Goal: Information Seeking & Learning: Learn about a topic

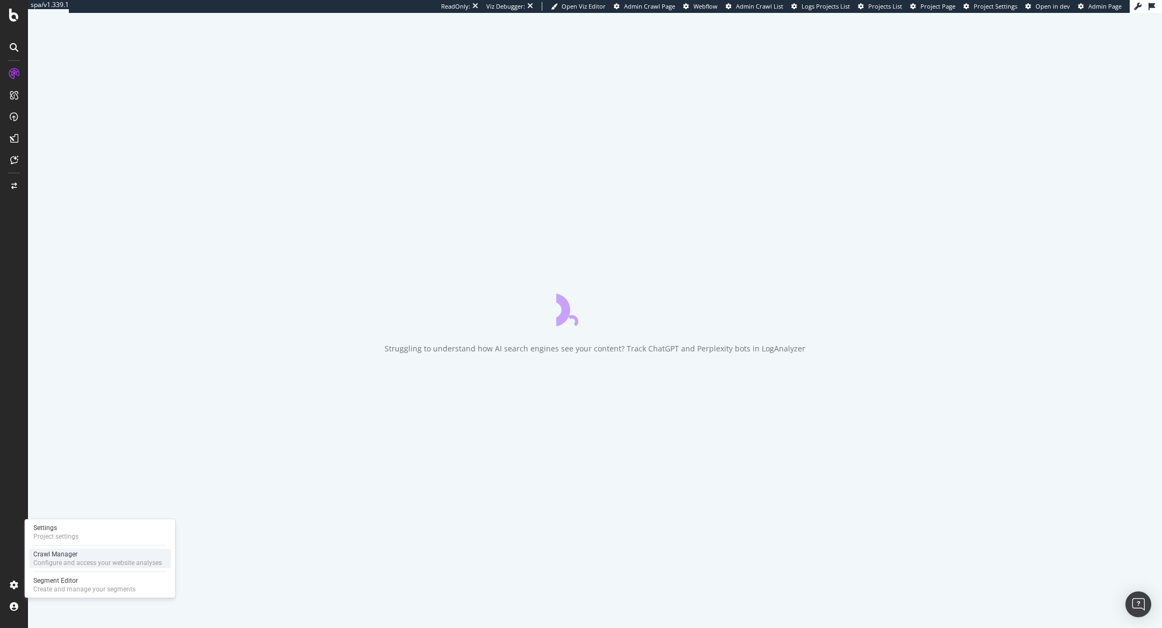
click at [44, 557] on div "Crawl Manager" at bounding box center [97, 554] width 129 height 9
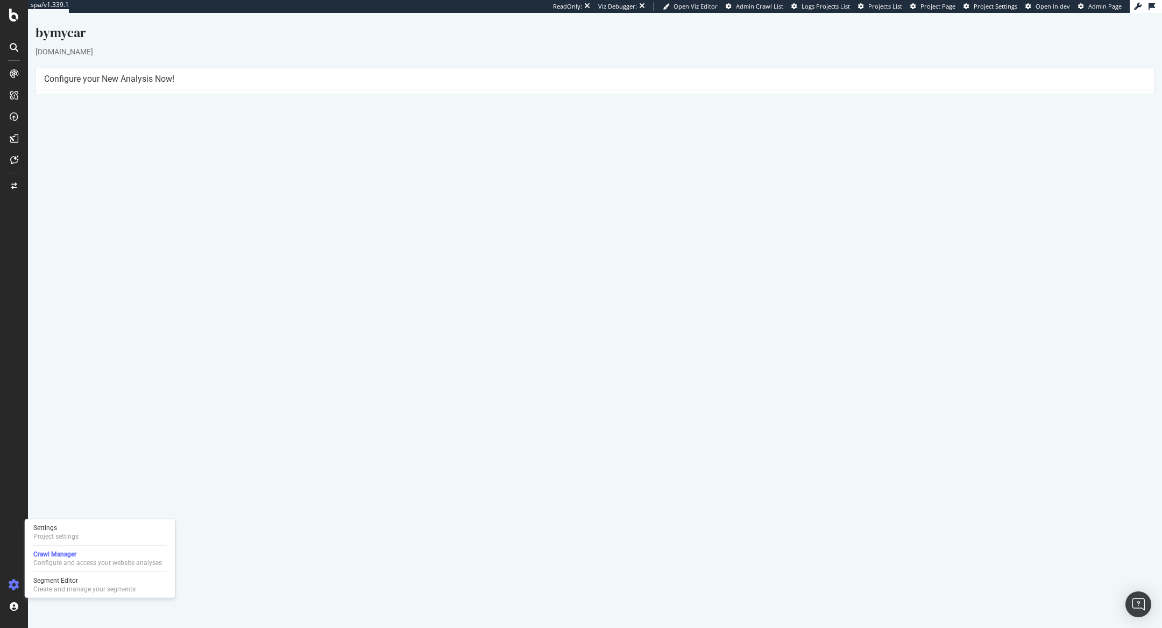
click at [567, 250] on button "Yes! Start Now" at bounding box center [581, 253] width 67 height 17
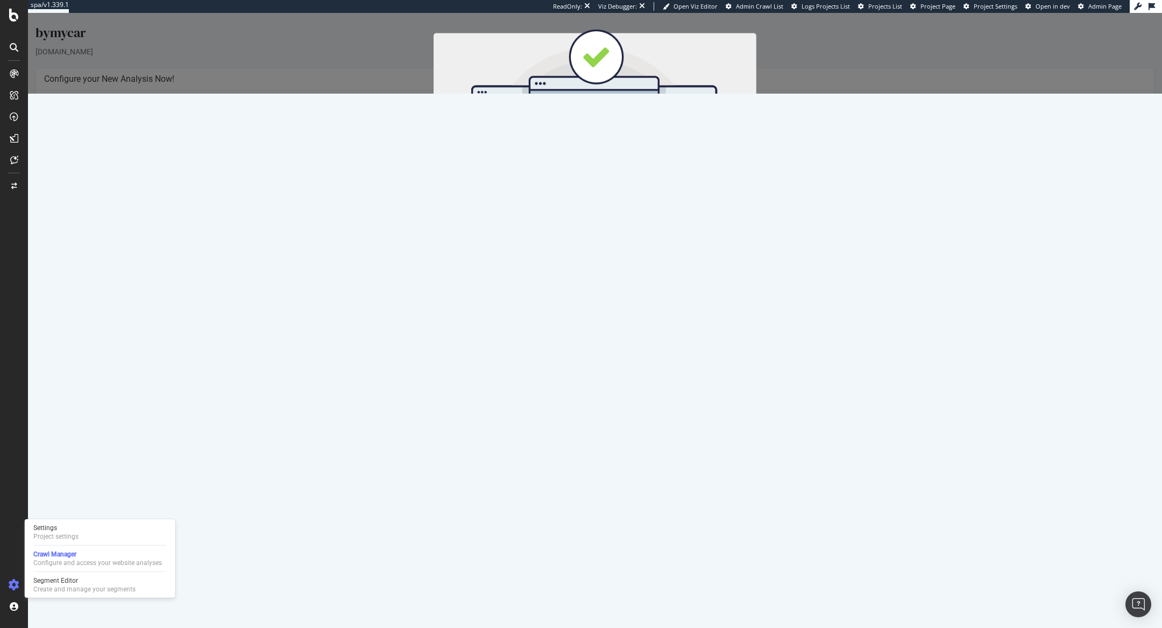
click at [629, 188] on button "Start Now" at bounding box center [614, 191] width 47 height 18
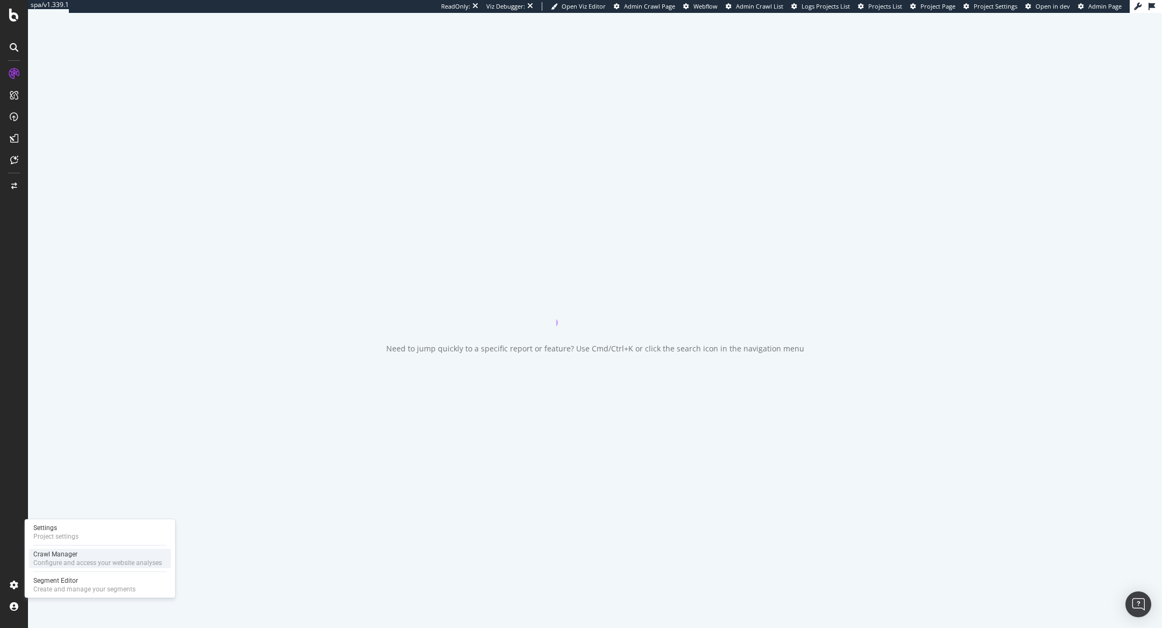
click at [48, 560] on div "Configure and access your website analyses" at bounding box center [97, 563] width 129 height 9
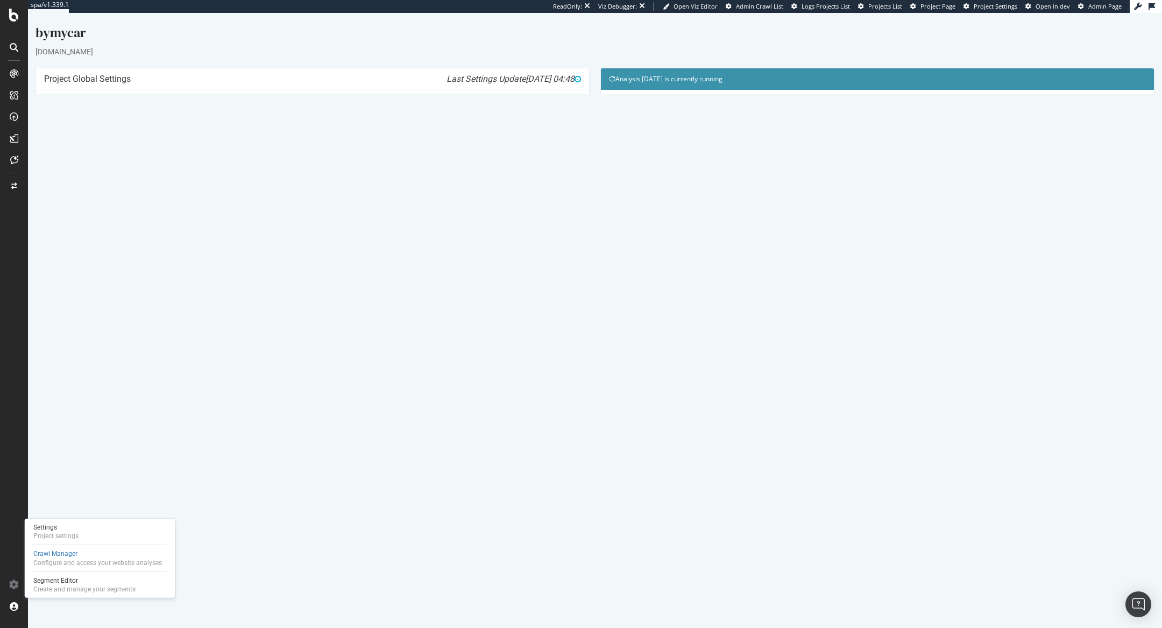
click at [278, 374] on link "Report" at bounding box center [266, 376] width 24 height 9
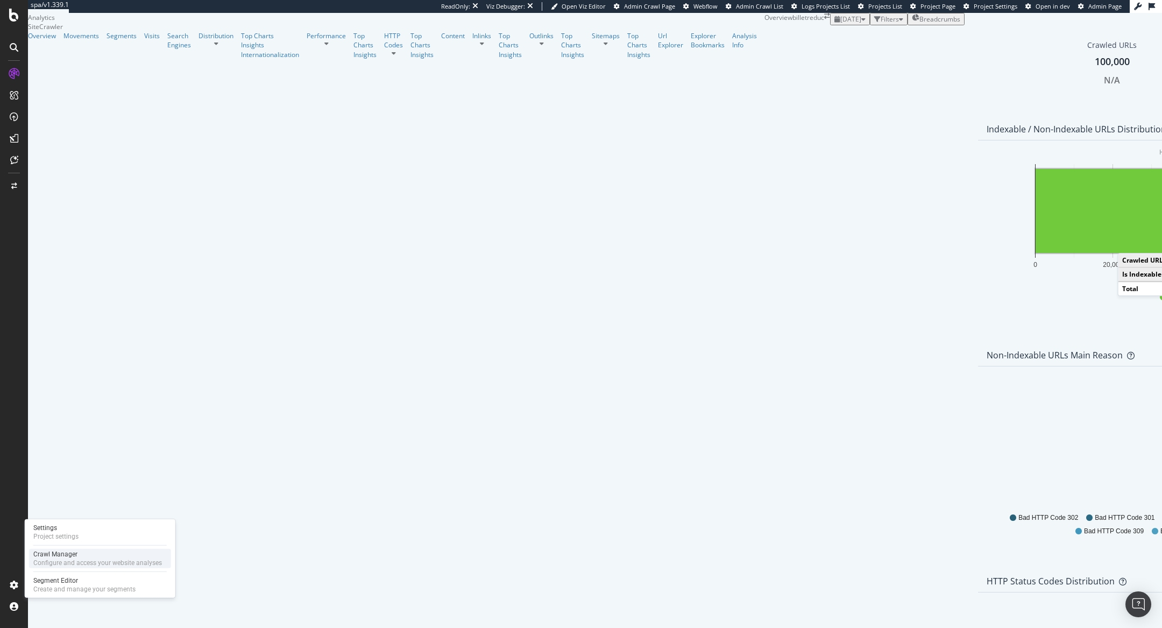
click at [40, 562] on div "Configure and access your website analyses" at bounding box center [97, 563] width 129 height 9
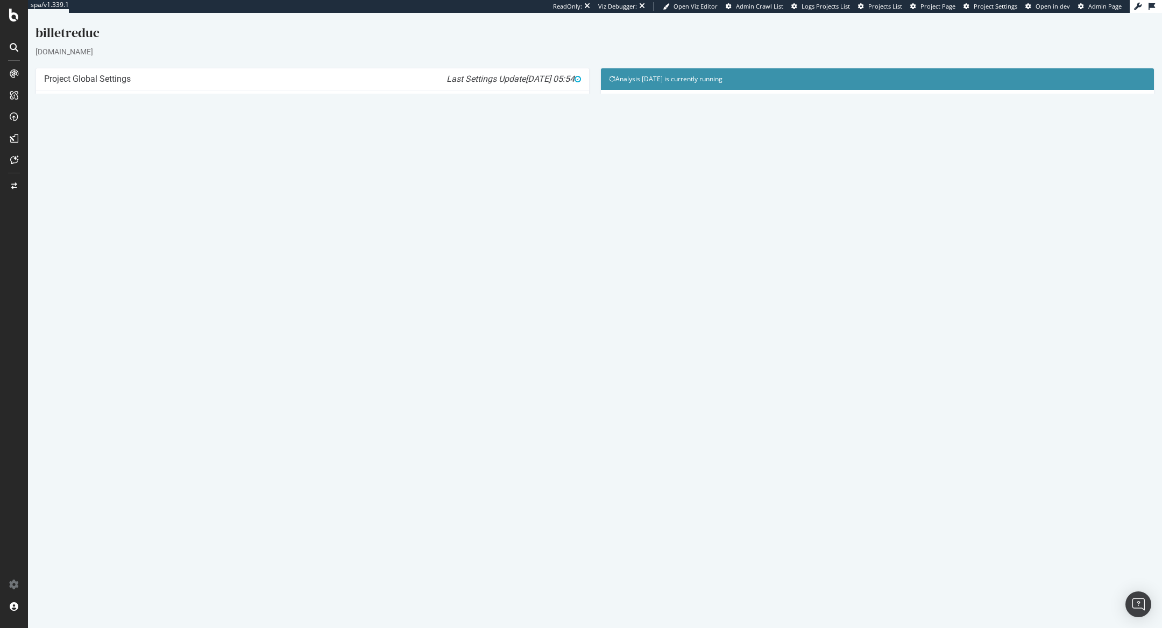
click at [319, 266] on link "Modify Project's Settings" at bounding box center [312, 266] width 99 height 17
click at [299, 359] on td "Crawling" at bounding box center [306, 364] width 146 height 25
click at [270, 365] on link "Crawling" at bounding box center [255, 364] width 29 height 9
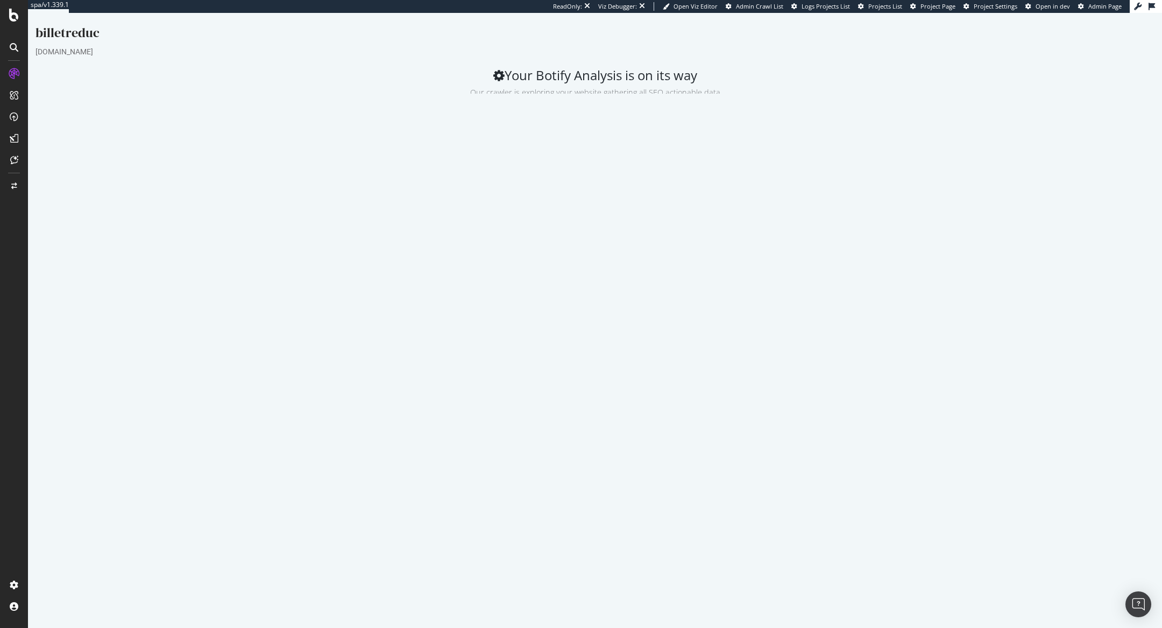
click at [180, 301] on link "Settings" at bounding box center [130, 302] width 172 height 26
click at [440, 216] on input "3" at bounding box center [641, 217] width 445 height 18
type input "5"
click at [559, 267] on button "Save" at bounding box center [567, 268] width 26 height 16
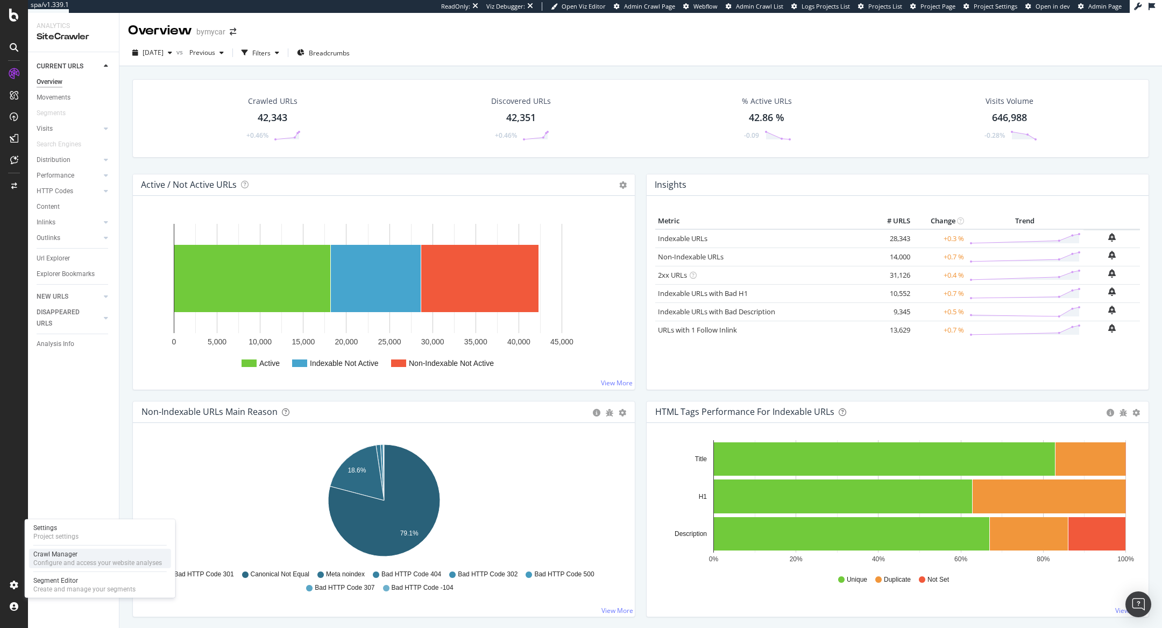
click at [36, 565] on div "Configure and access your website analyses" at bounding box center [97, 563] width 129 height 9
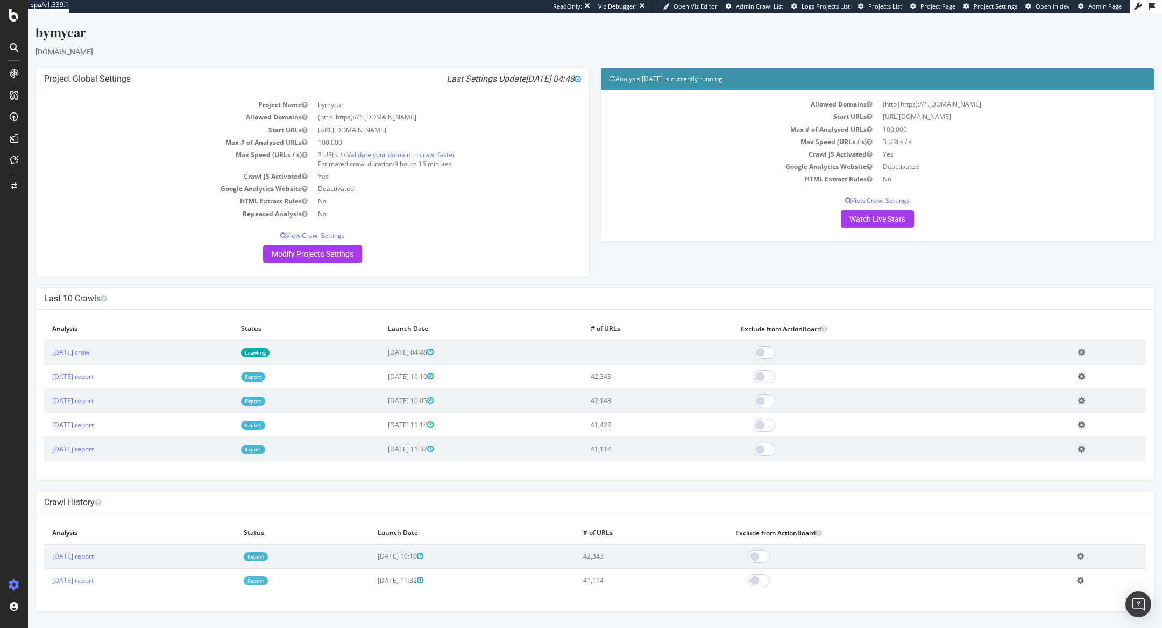
click at [265, 374] on link "Report" at bounding box center [253, 376] width 24 height 9
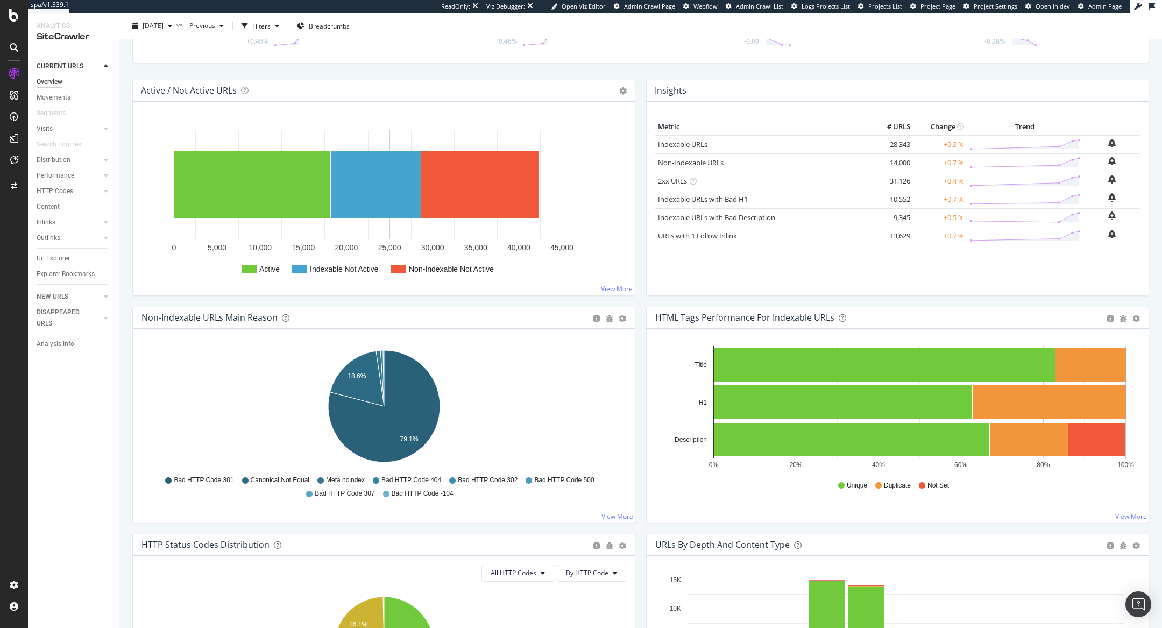
scroll to position [94, 0]
click at [477, 195] on rect "A chart." at bounding box center [479, 184] width 117 height 67
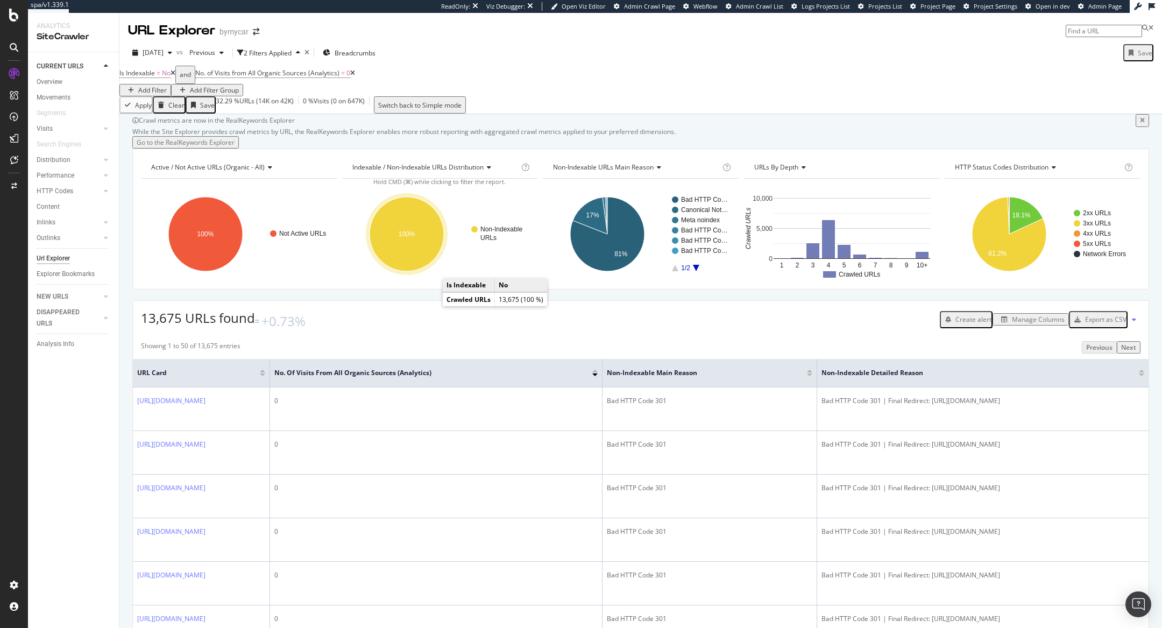
scroll to position [132, 0]
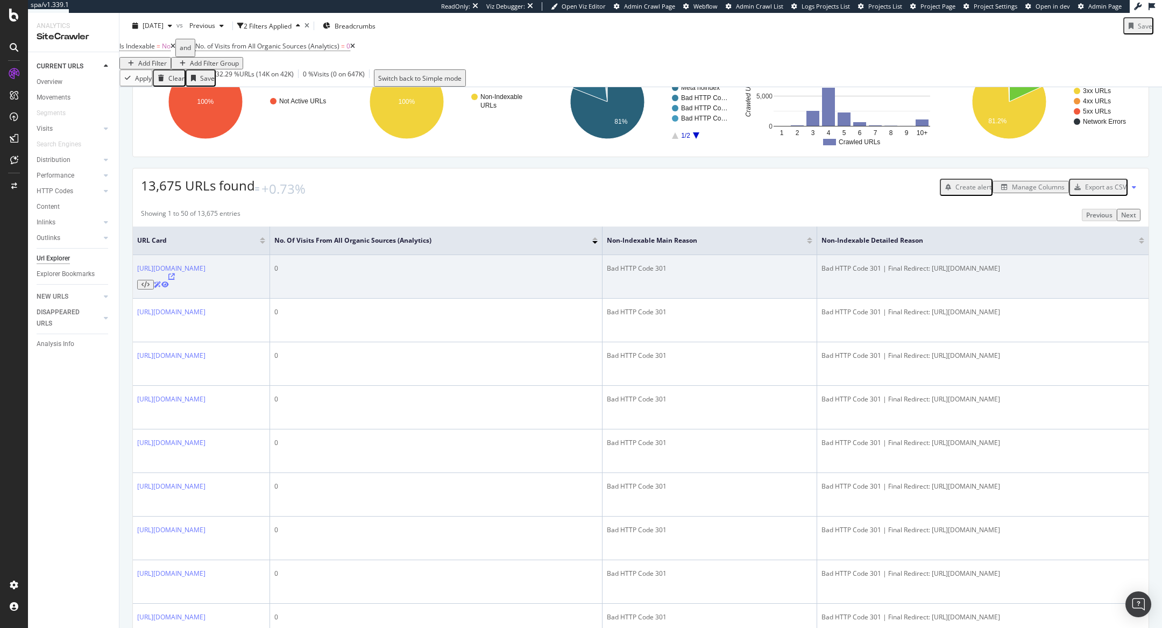
click at [175, 280] on icon at bounding box center [171, 276] width 6 height 6
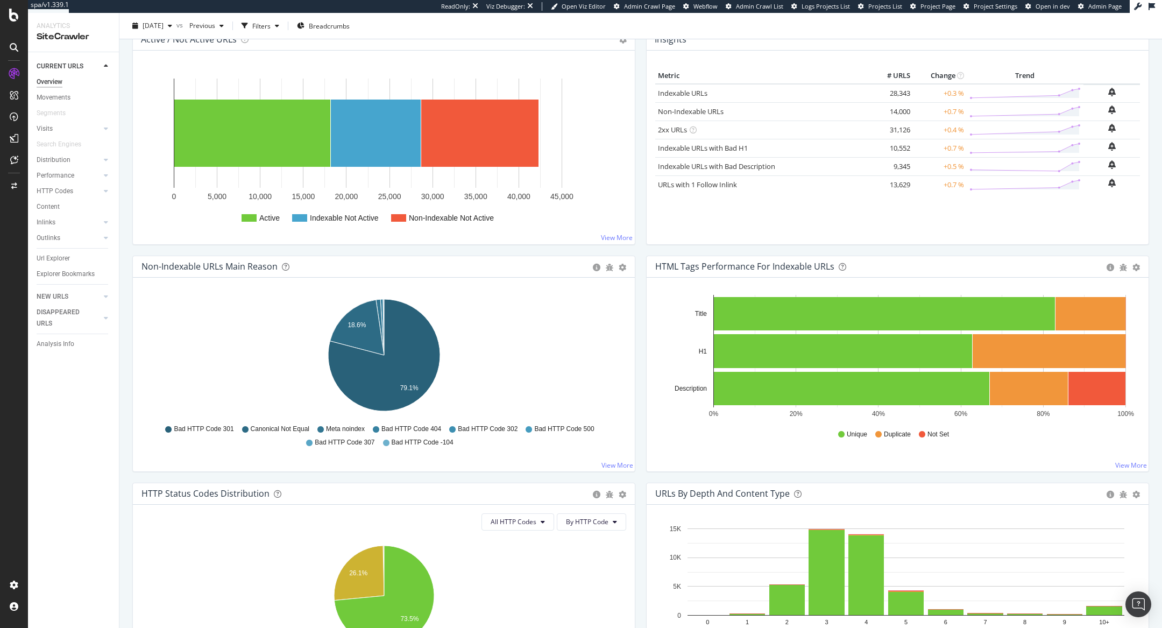
scroll to position [232, 0]
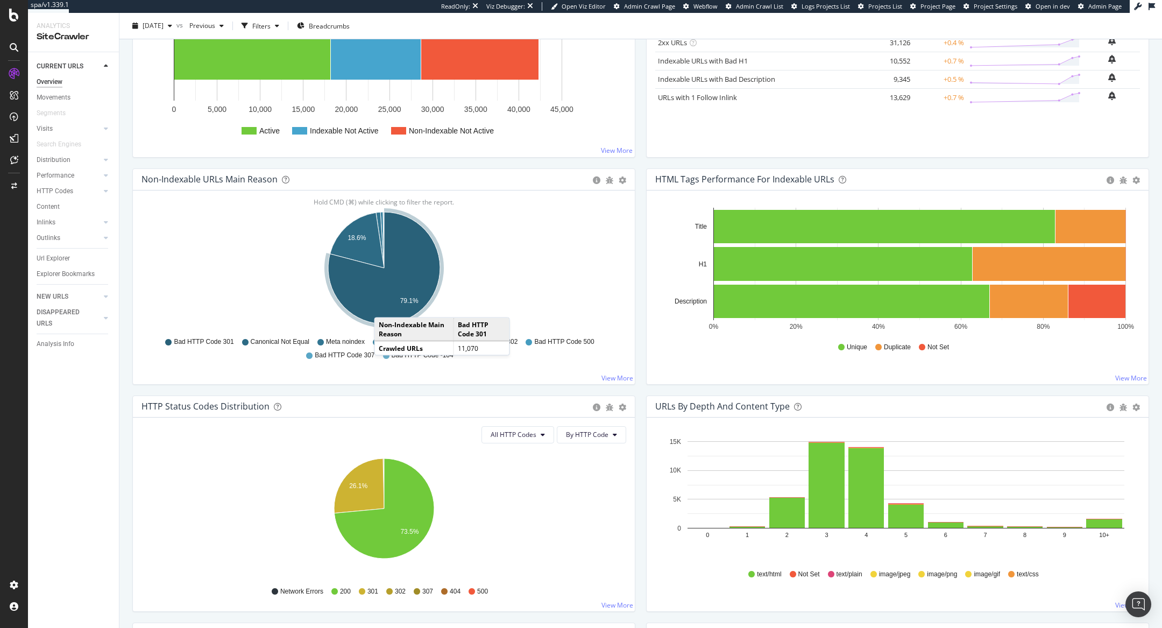
click at [385, 306] on icon "A chart." at bounding box center [384, 268] width 112 height 112
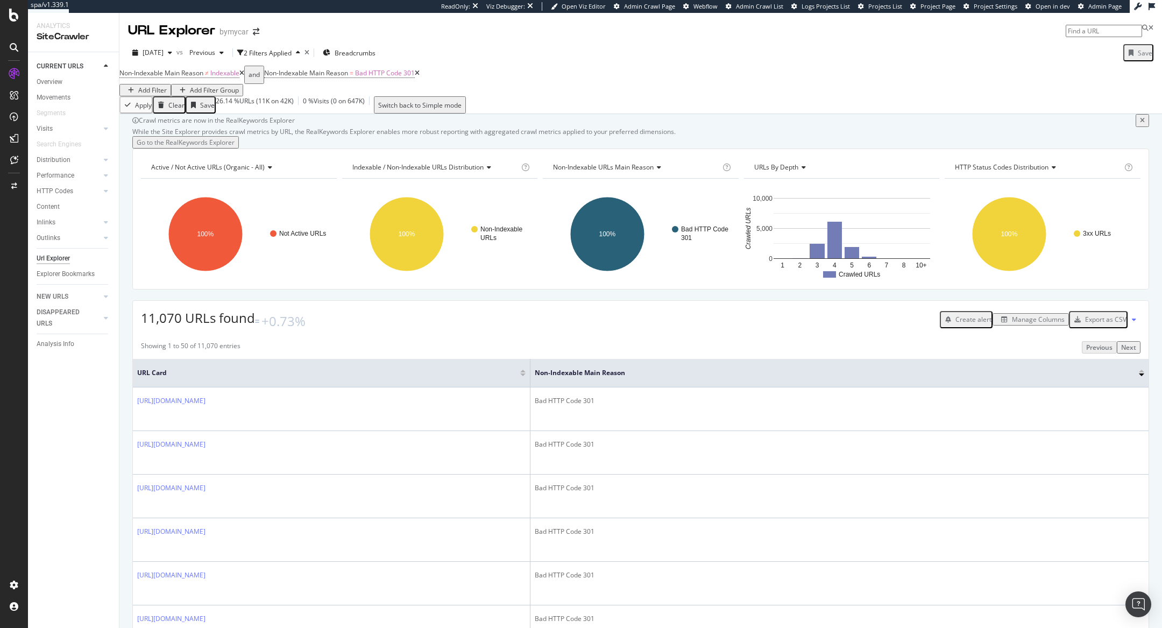
click at [1035, 324] on div "Manage Columns" at bounding box center [1038, 319] width 53 height 9
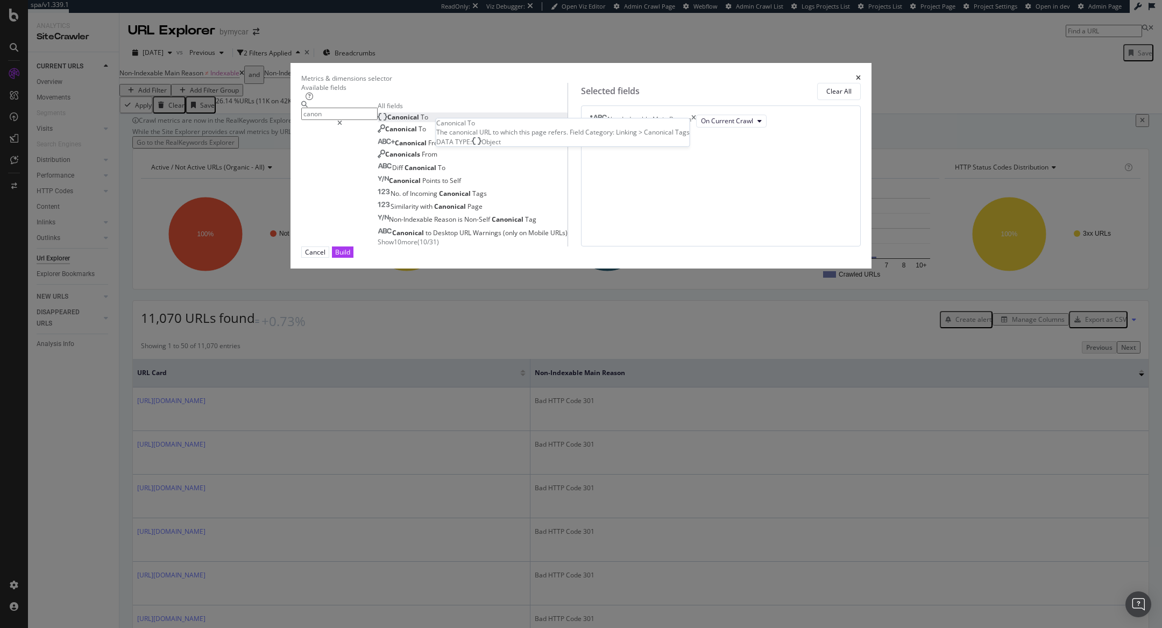
type input "canon"
click at [412, 122] on span "Canonical" at bounding box center [403, 116] width 33 height 9
click at [350, 257] on div "Build" at bounding box center [342, 252] width 15 height 9
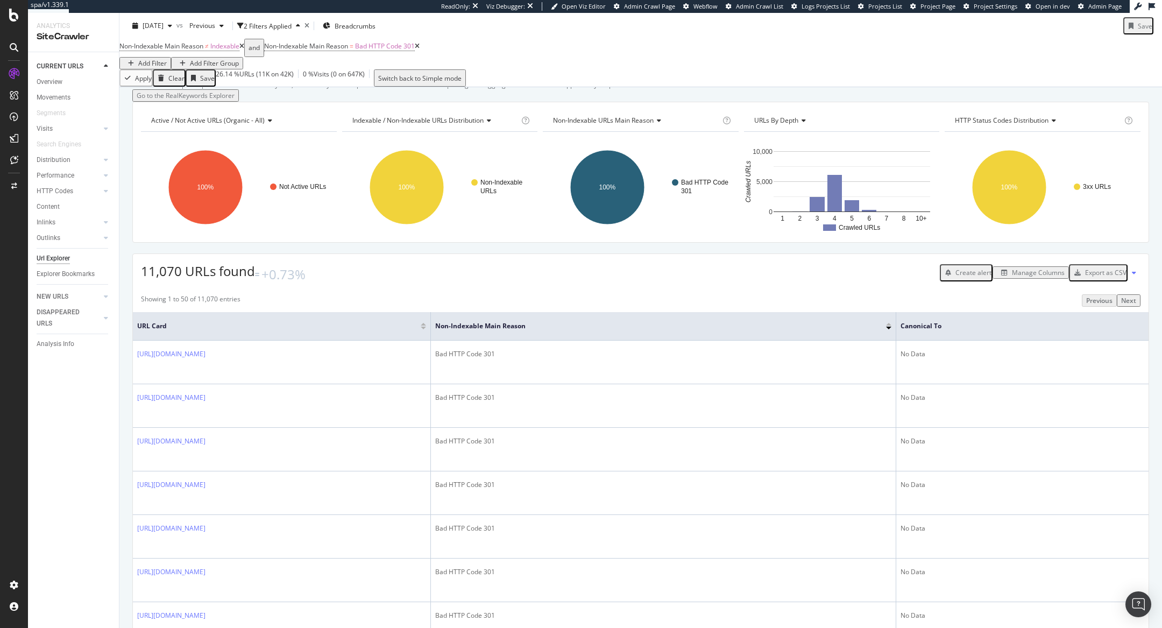
scroll to position [41, 0]
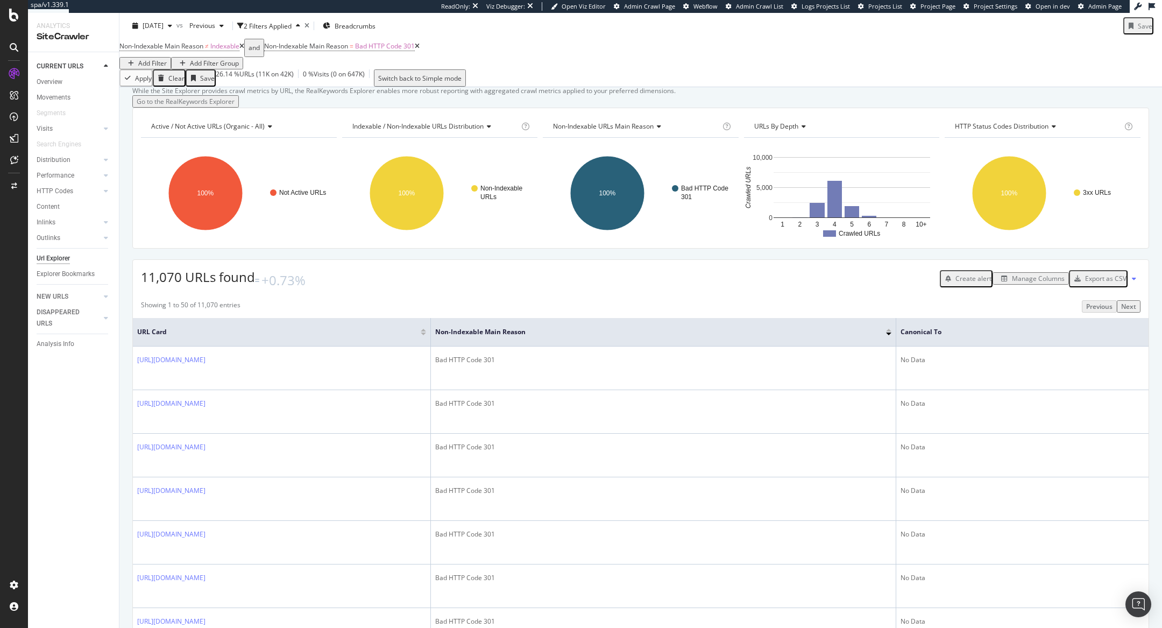
drag, startPoint x: 1135, startPoint y: 377, endPoint x: 1117, endPoint y: 371, distance: 19.4
click at [0, 0] on icon at bounding box center [0, 0] width 0 height 0
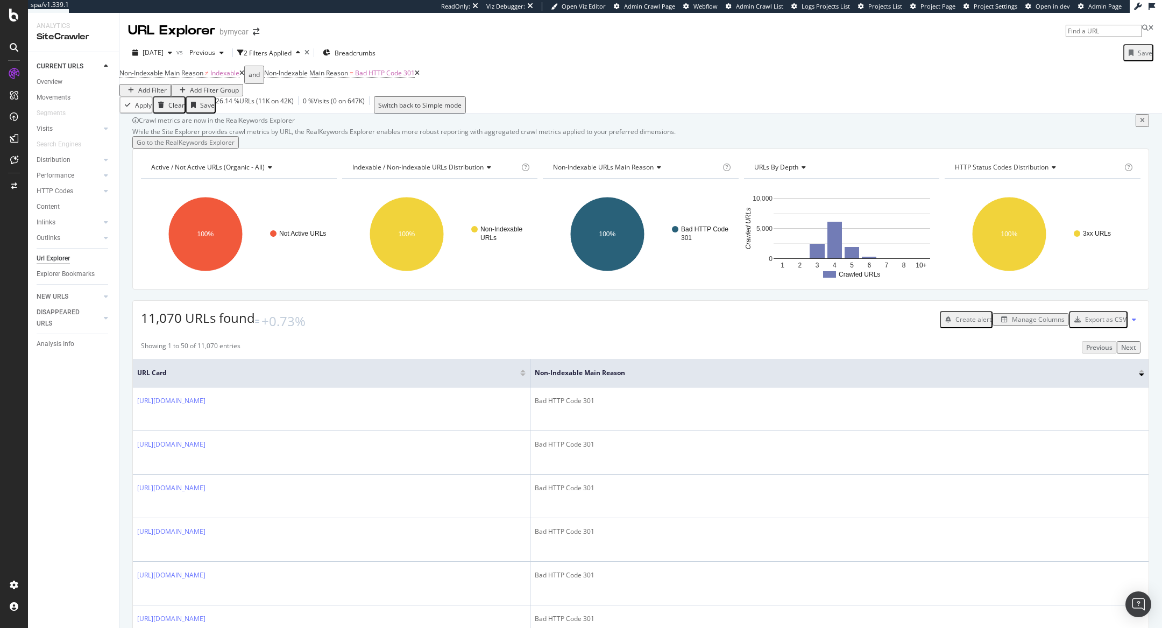
click at [1024, 324] on div "Manage Columns" at bounding box center [1038, 319] width 53 height 9
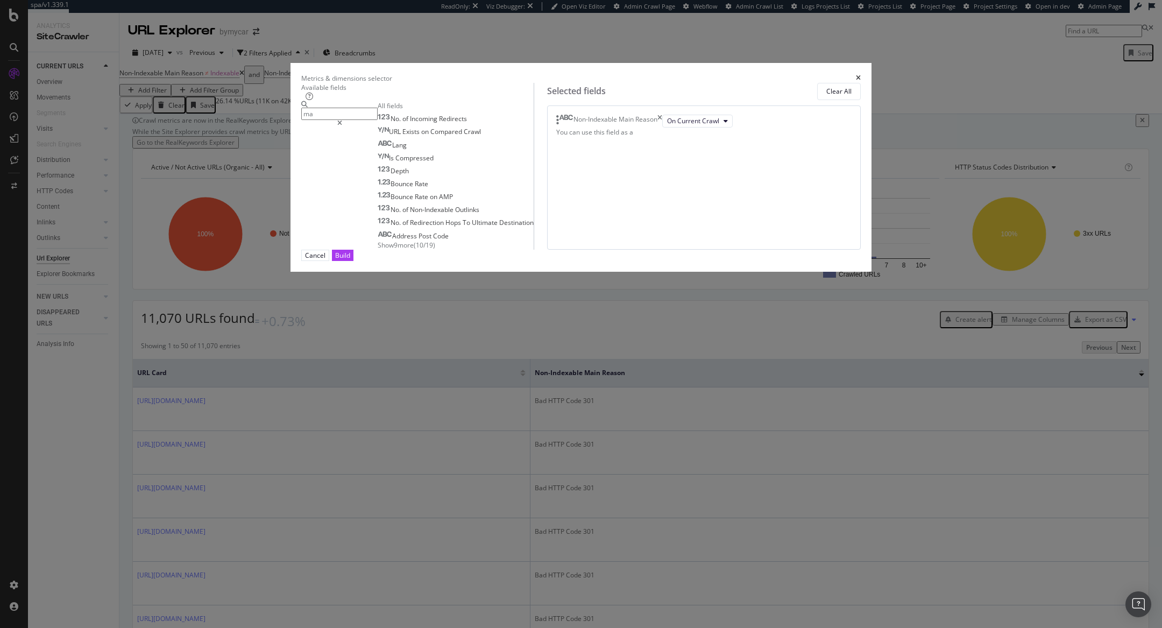
type input "m"
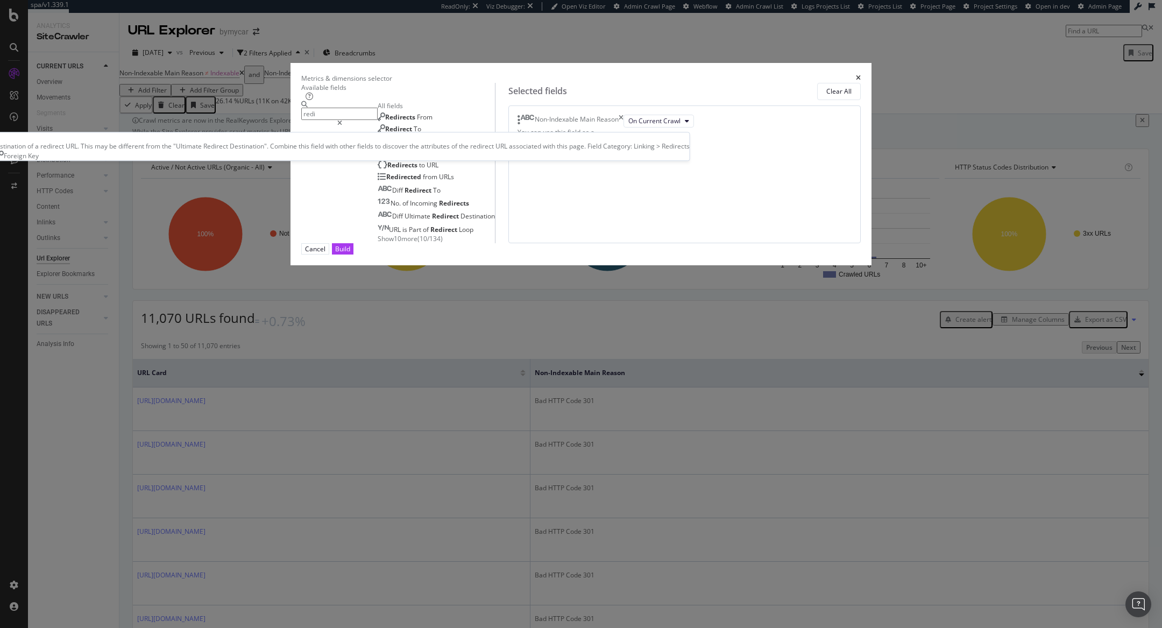
type input "redi"
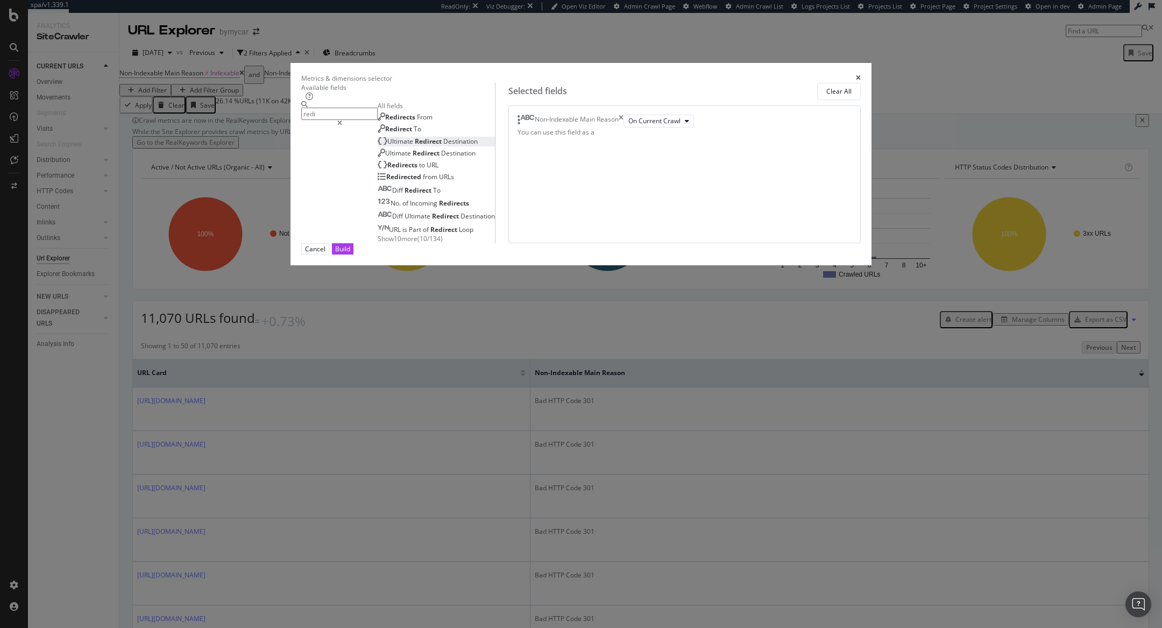
click at [457, 146] on span "Destination" at bounding box center [460, 141] width 34 height 9
click at [354, 255] on button "Build" at bounding box center [343, 248] width 22 height 11
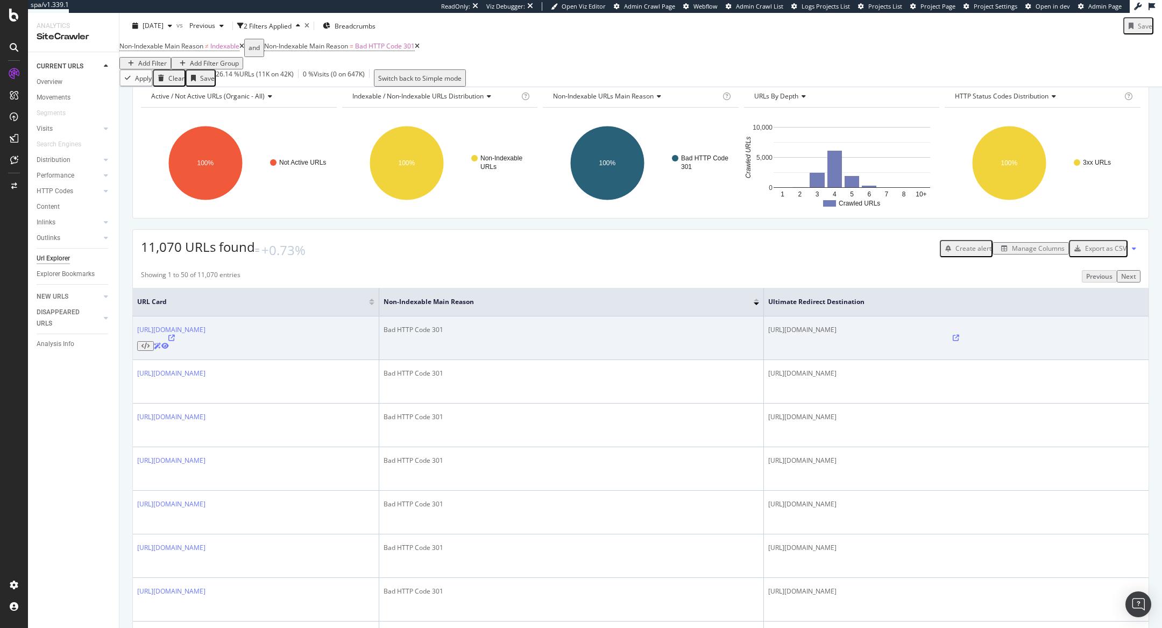
scroll to position [89, 0]
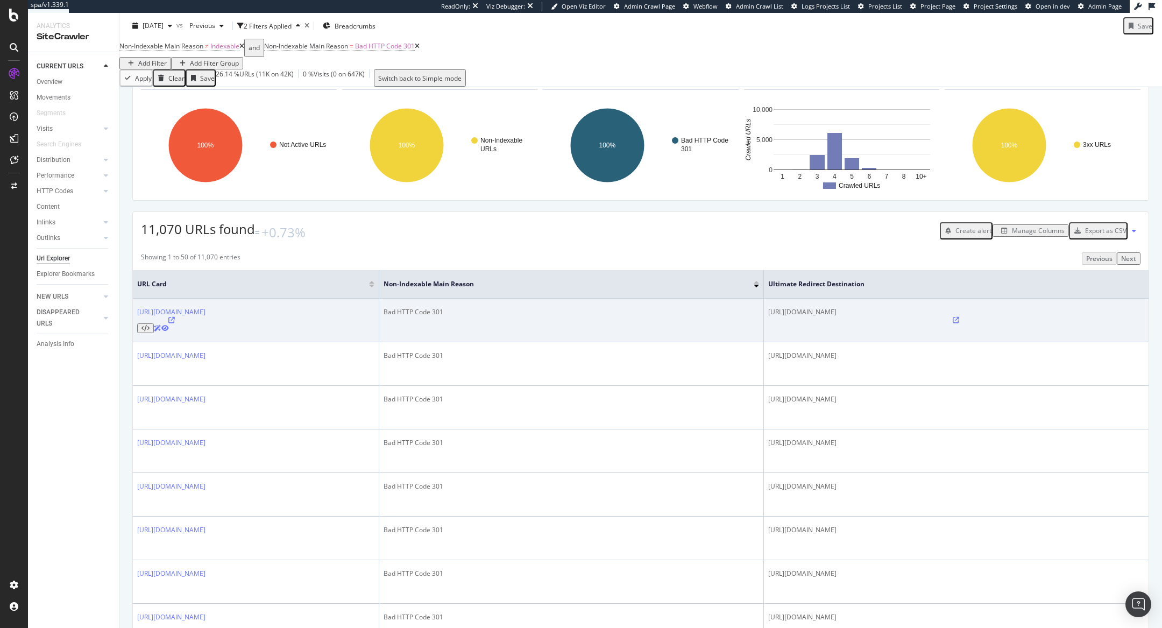
click at [837, 316] on span "[URL][DOMAIN_NAME]" at bounding box center [802, 311] width 68 height 9
click at [959, 323] on icon at bounding box center [956, 320] width 6 height 6
click at [175, 323] on icon at bounding box center [171, 320] width 6 height 6
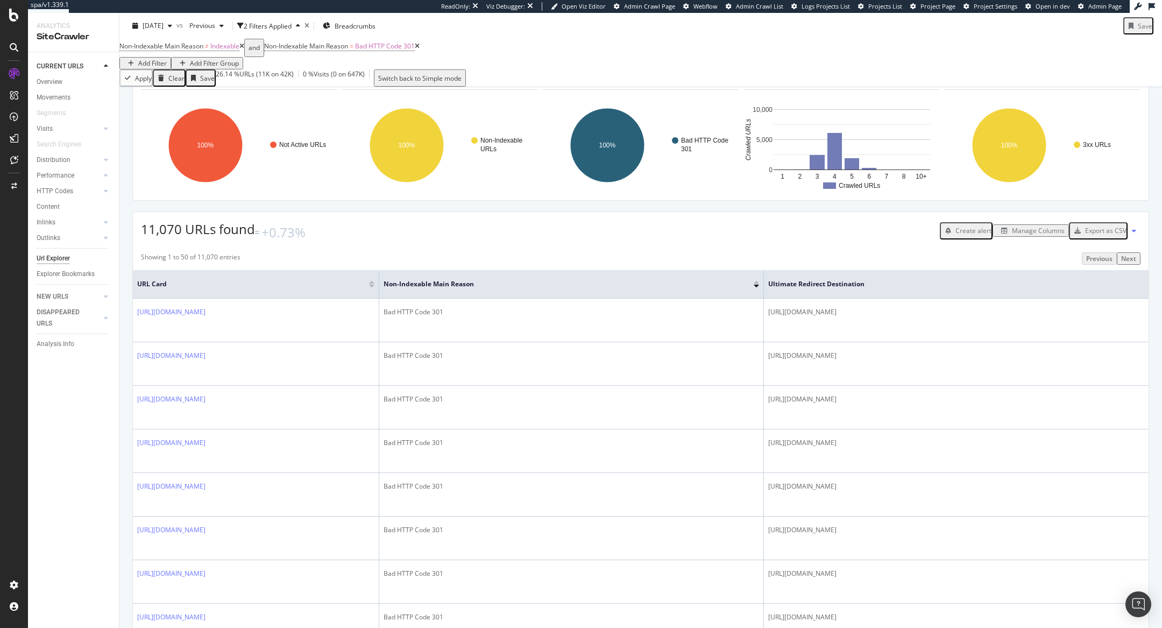
click at [167, 59] on div "Add Filter" at bounding box center [152, 63] width 29 height 9
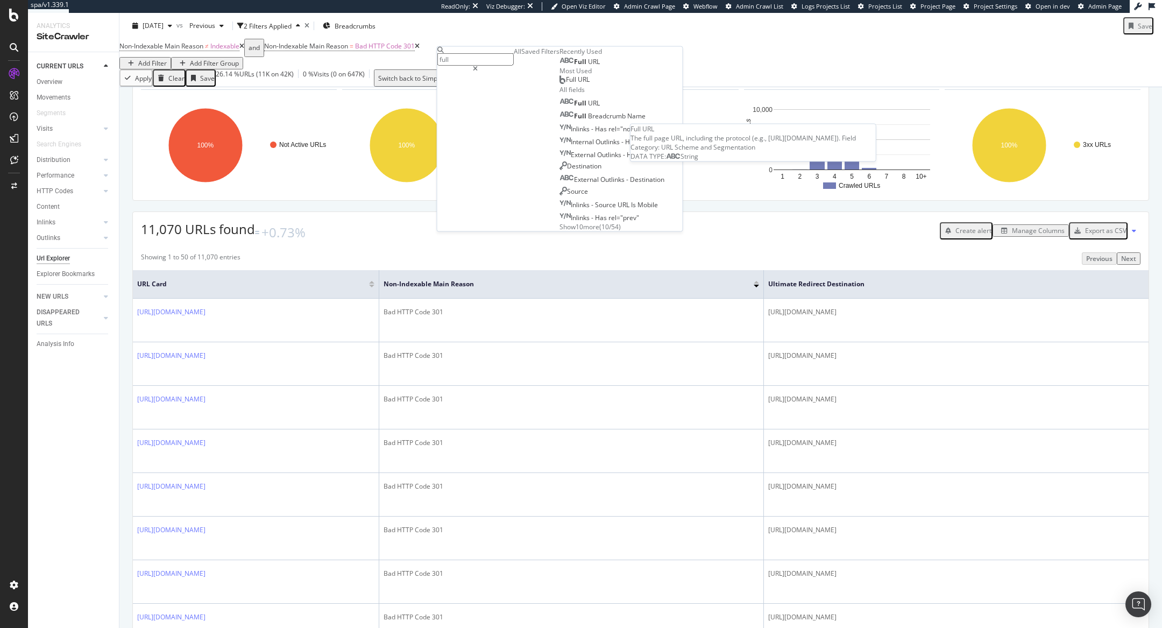
type input "full"
click at [588, 66] on span "URL" at bounding box center [594, 61] width 12 height 9
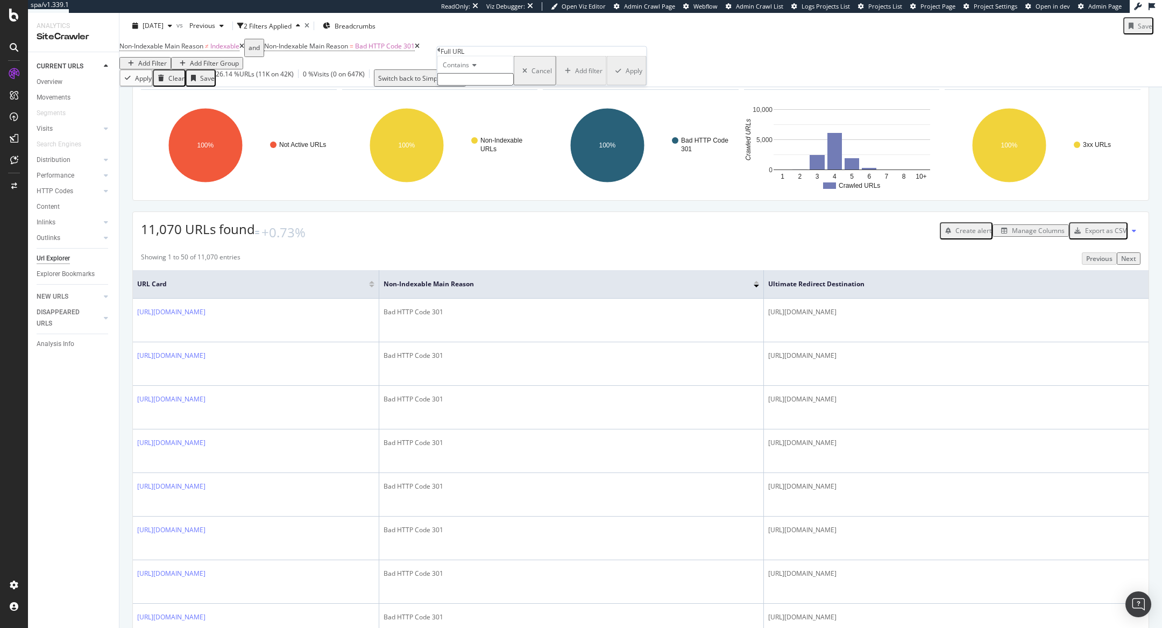
click at [468, 86] on input "text" at bounding box center [475, 79] width 76 height 12
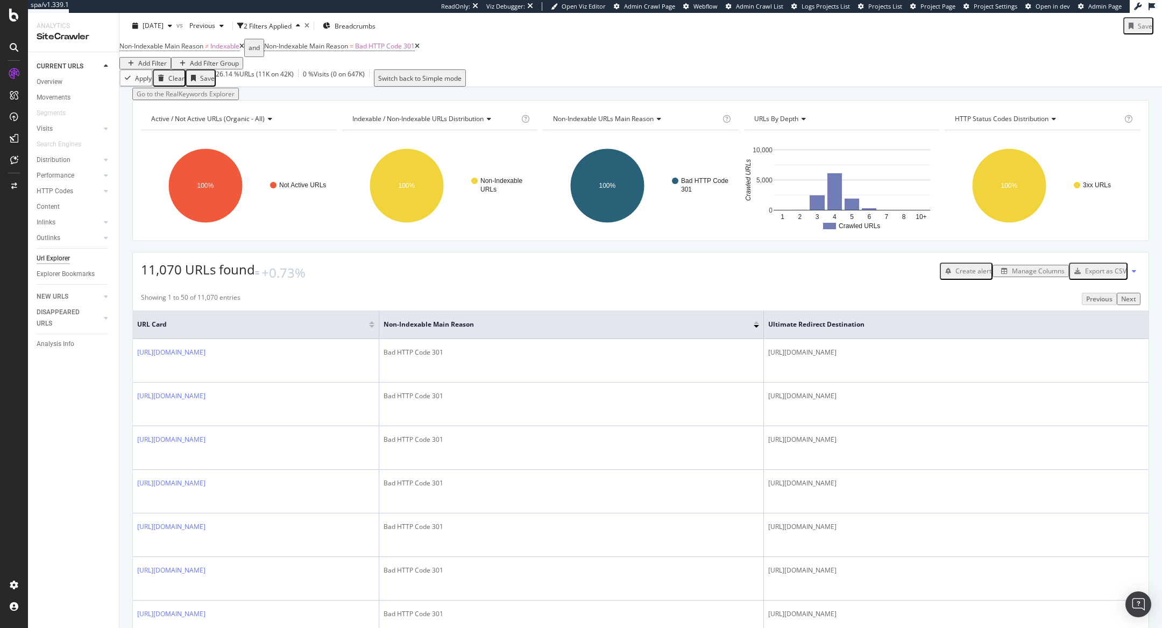
scroll to position [0, 0]
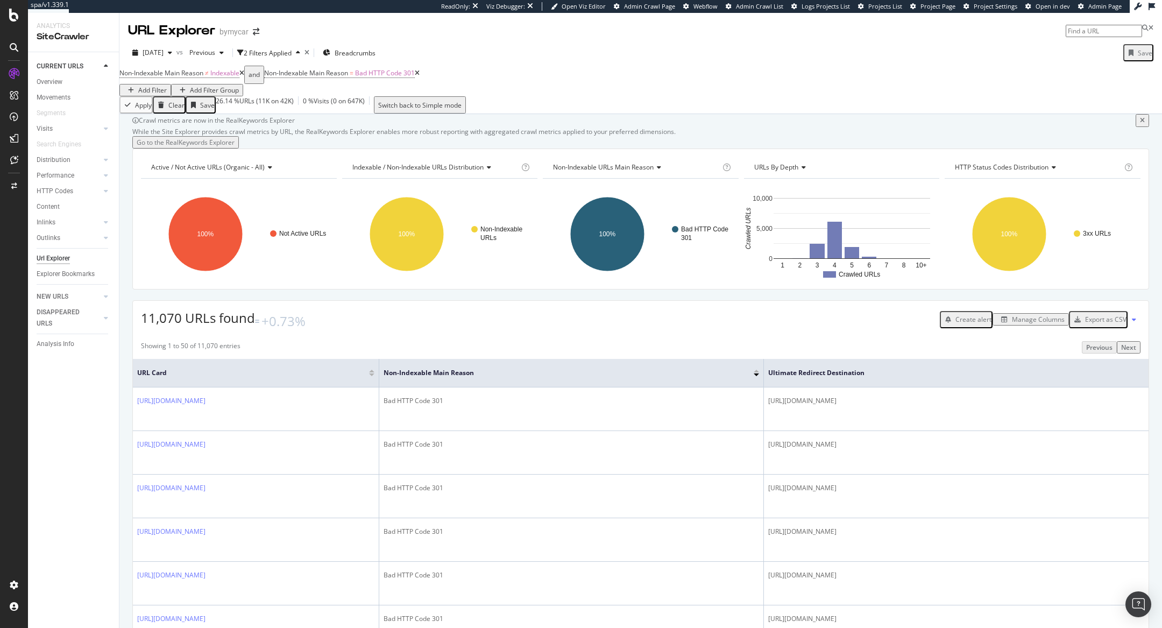
click at [134, 87] on icon "button" at bounding box center [131, 90] width 6 height 6
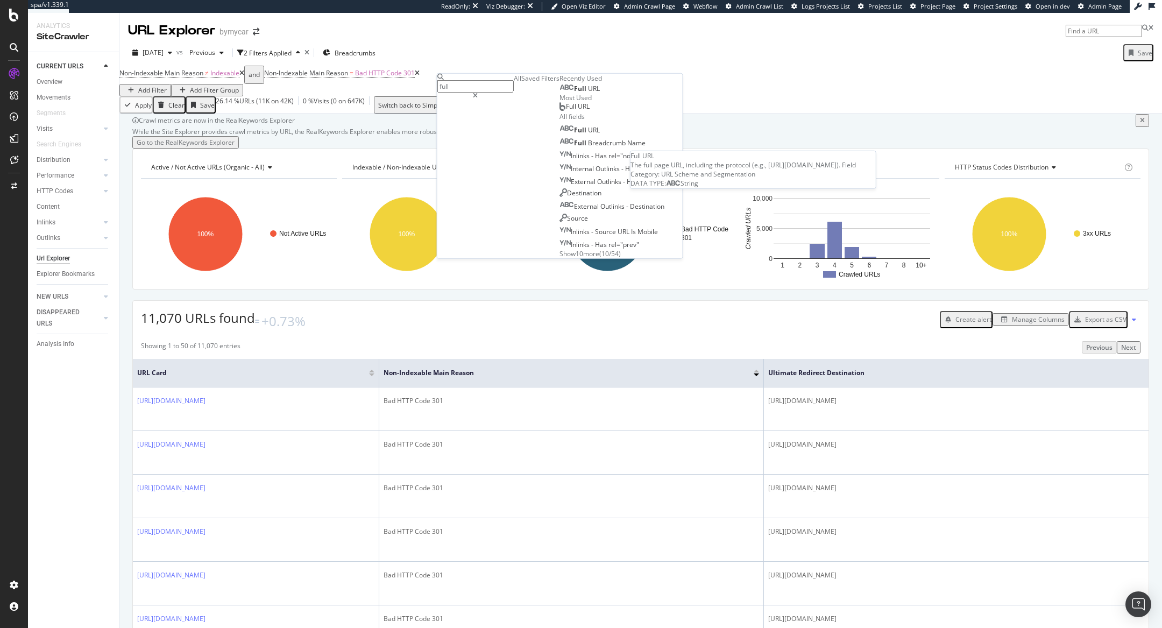
click at [560, 93] on div "Full URL" at bounding box center [580, 88] width 40 height 9
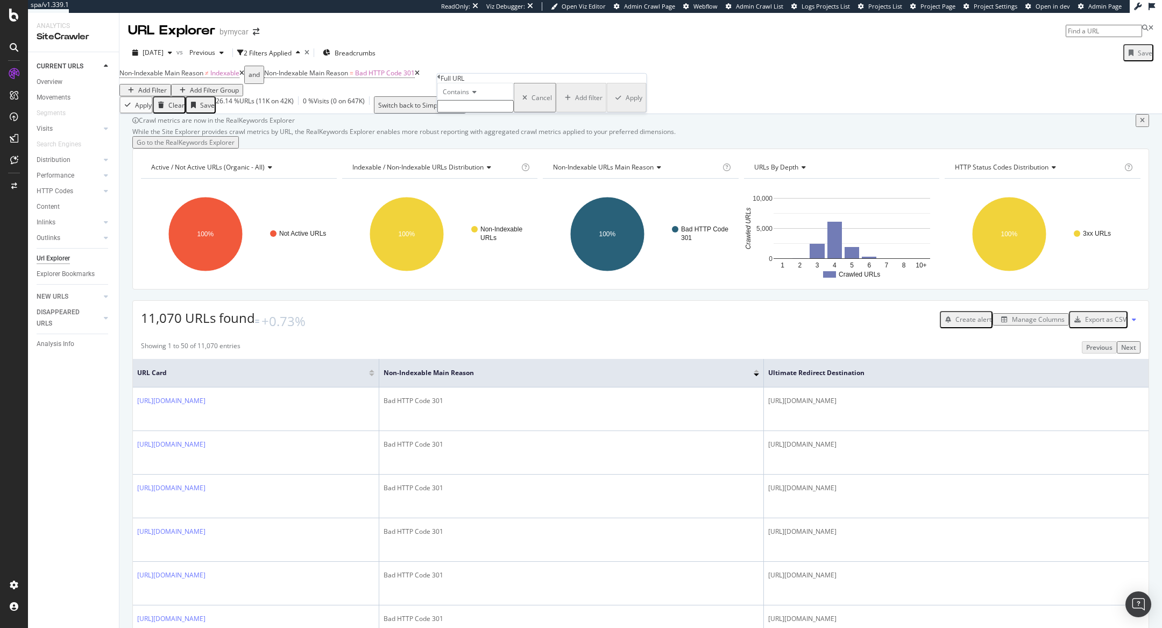
click at [470, 112] on input "text" at bounding box center [475, 106] width 76 height 12
type input "?"
click at [611, 117] on div "Apply" at bounding box center [626, 100] width 31 height 33
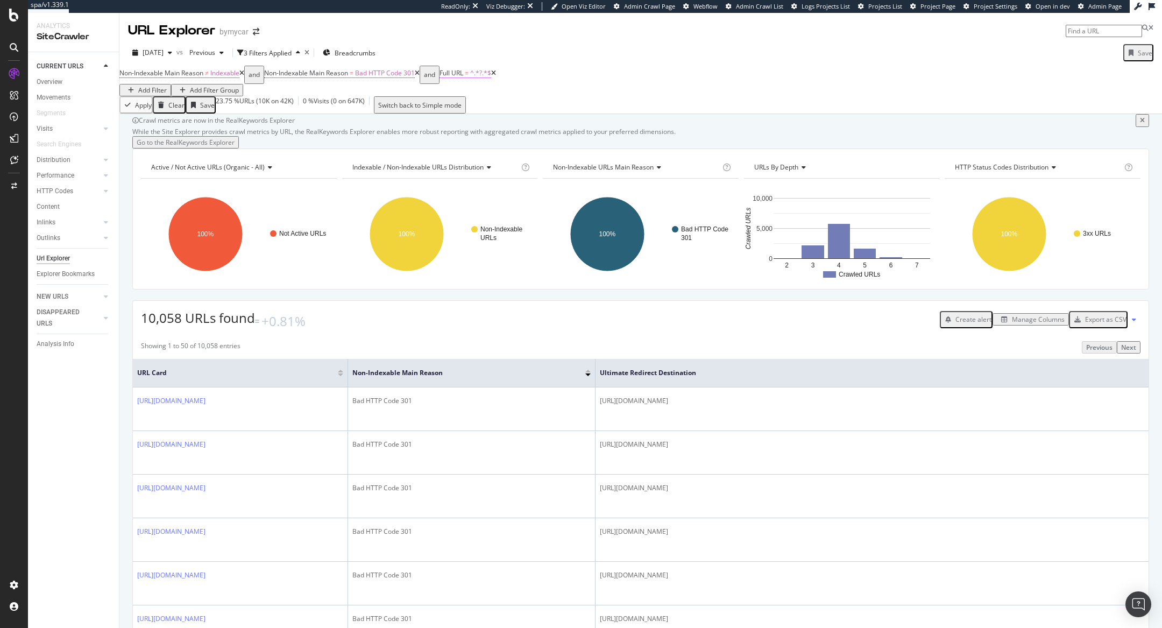
click at [469, 77] on span "=" at bounding box center [467, 72] width 4 height 9
click at [484, 95] on span "Contains" at bounding box center [474, 90] width 26 height 9
click at [512, 98] on div "Contains" at bounding box center [493, 89] width 76 height 17
click at [622, 108] on div "Apply Clear Save 23.75 % URLs ( 10K on 42K ) 0 % Visits ( 0 on 647K ) Switch ba…" at bounding box center [640, 104] width 1043 height 17
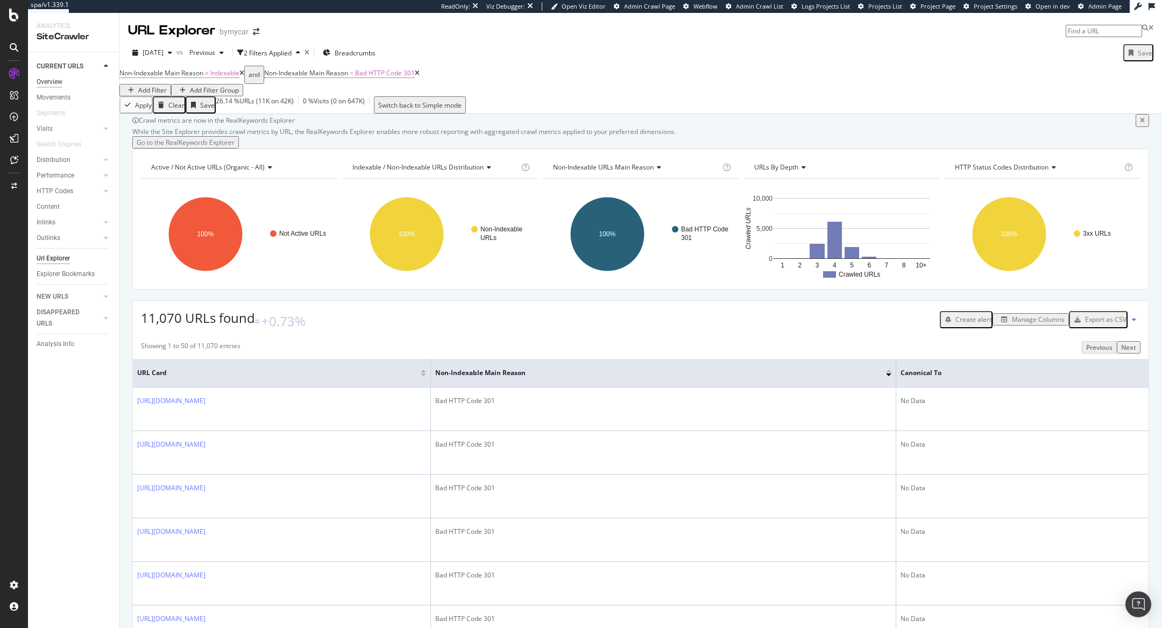
click at [52, 80] on div "Overview" at bounding box center [50, 81] width 26 height 11
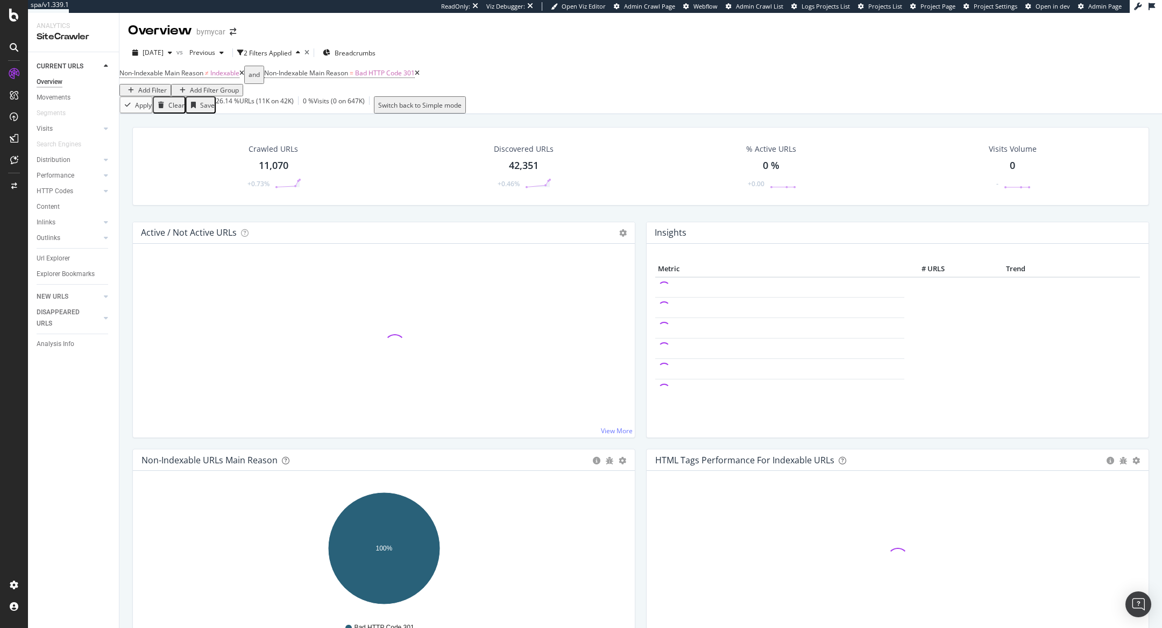
click at [420, 76] on icon at bounding box center [417, 73] width 5 height 6
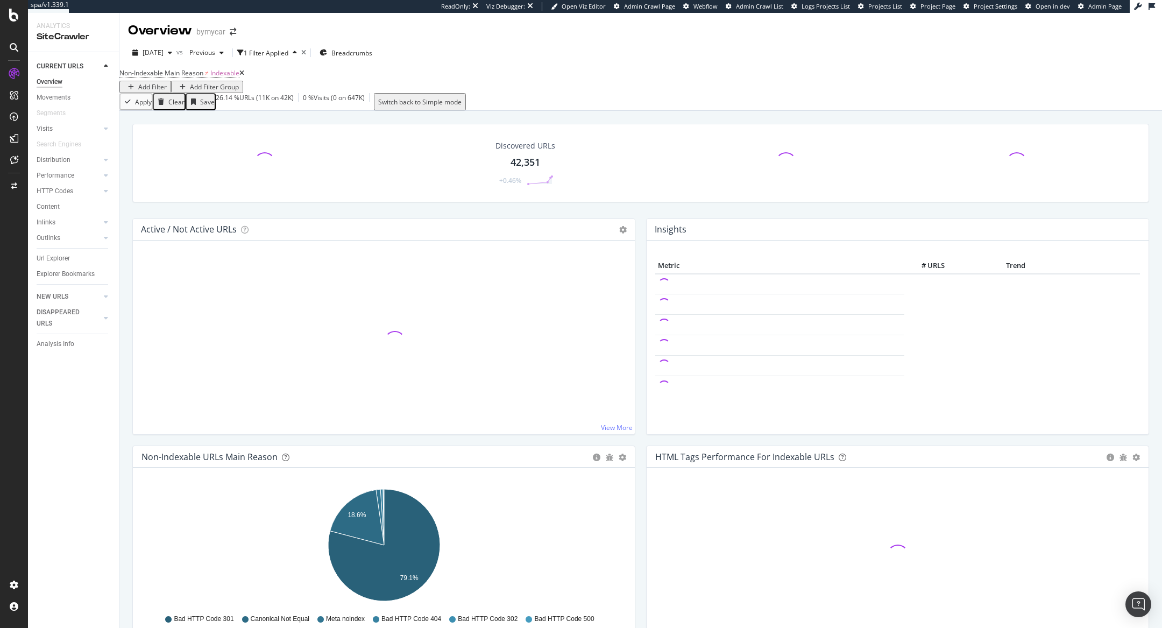
click at [244, 76] on icon at bounding box center [241, 73] width 5 height 6
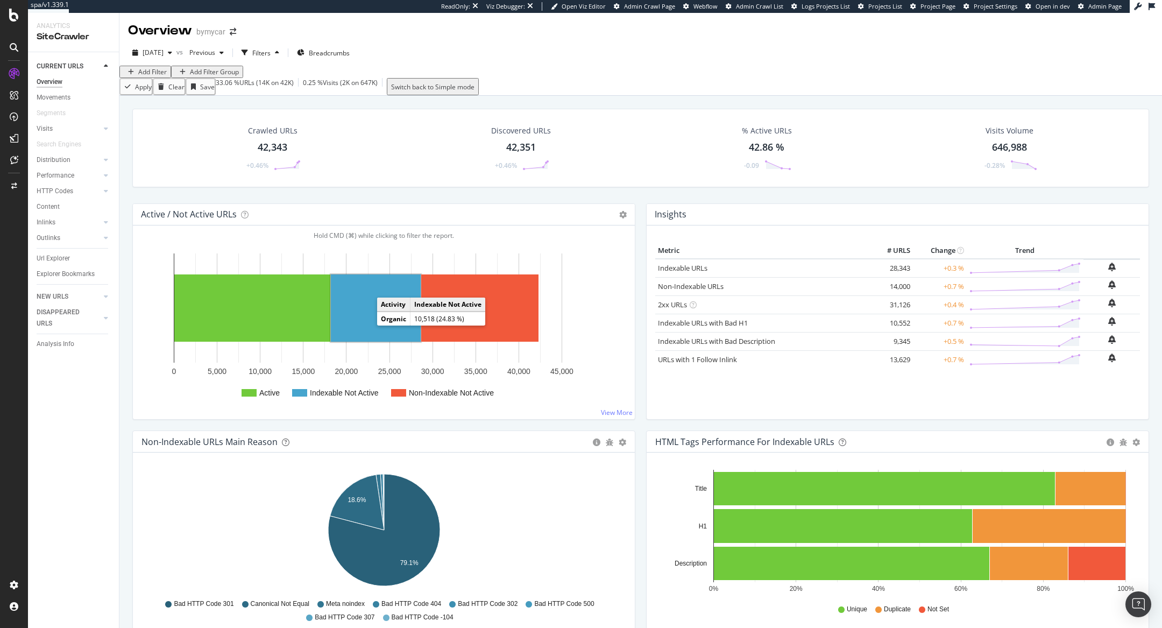
click at [371, 334] on rect "A chart." at bounding box center [376, 307] width 90 height 67
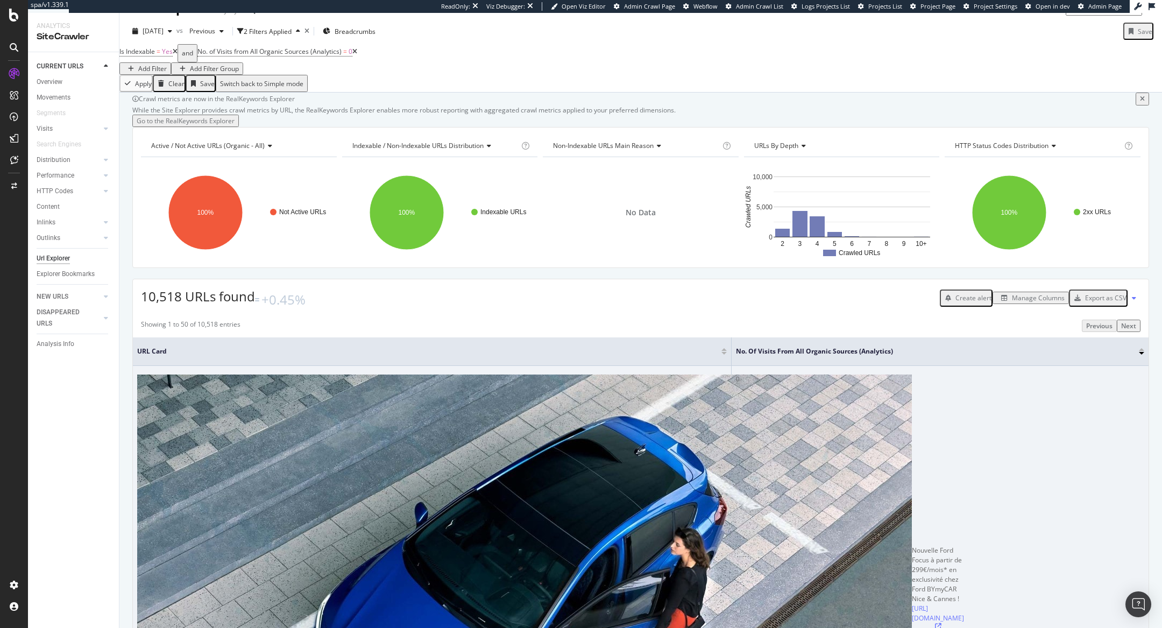
scroll to position [88, 0]
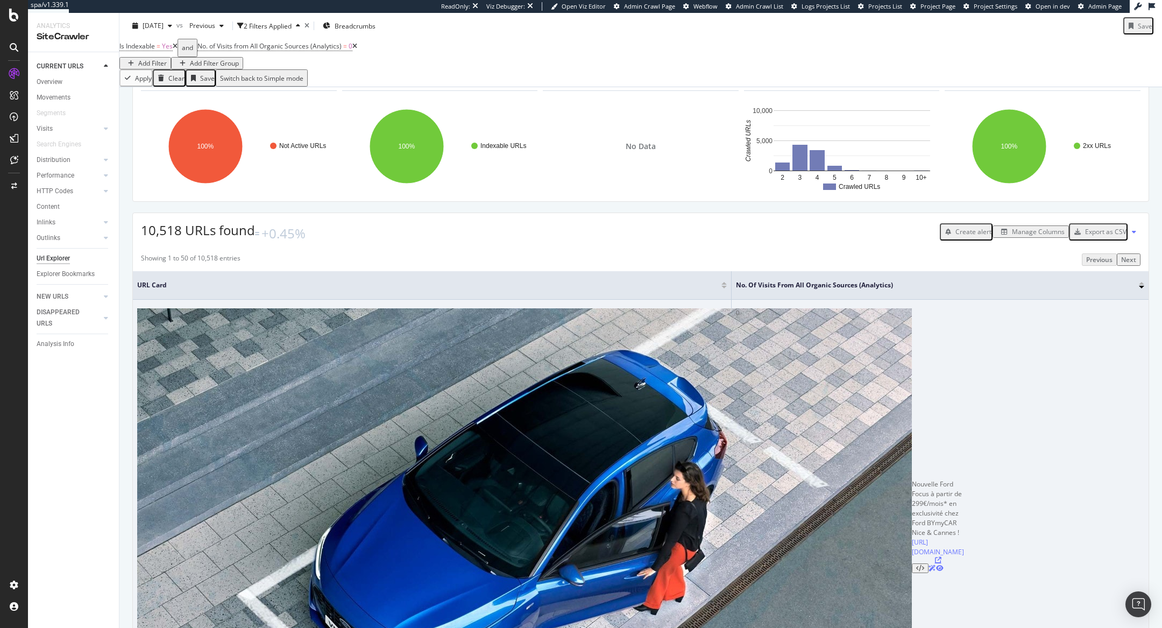
click at [935, 557] on icon at bounding box center [938, 560] width 6 height 6
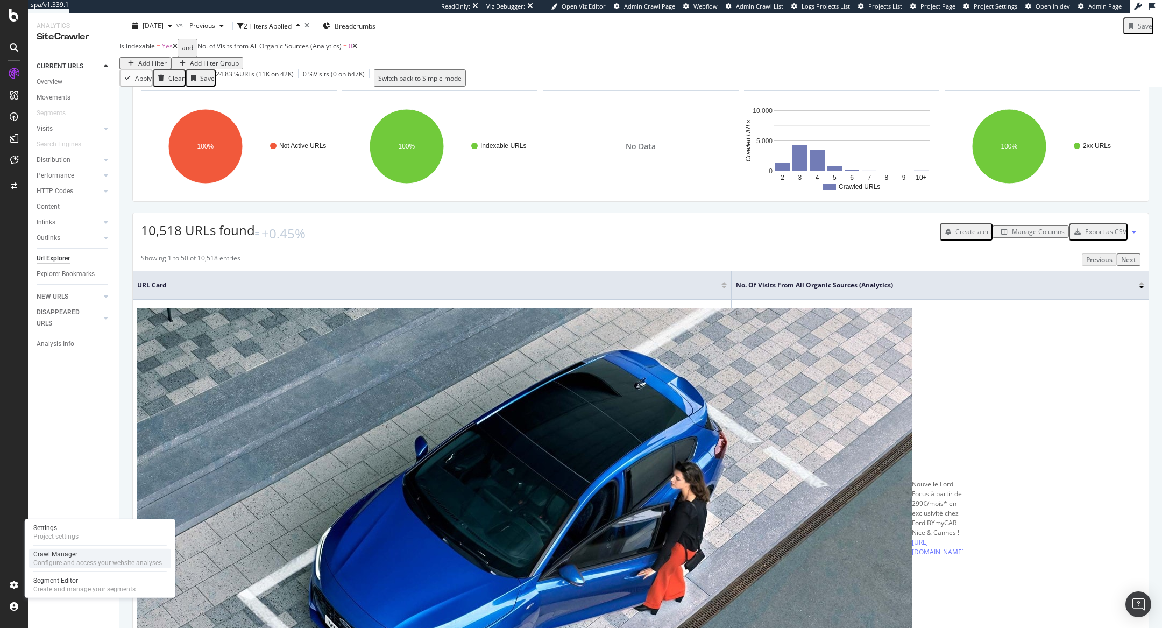
click at [54, 561] on div "Configure and access your website analyses" at bounding box center [97, 563] width 129 height 9
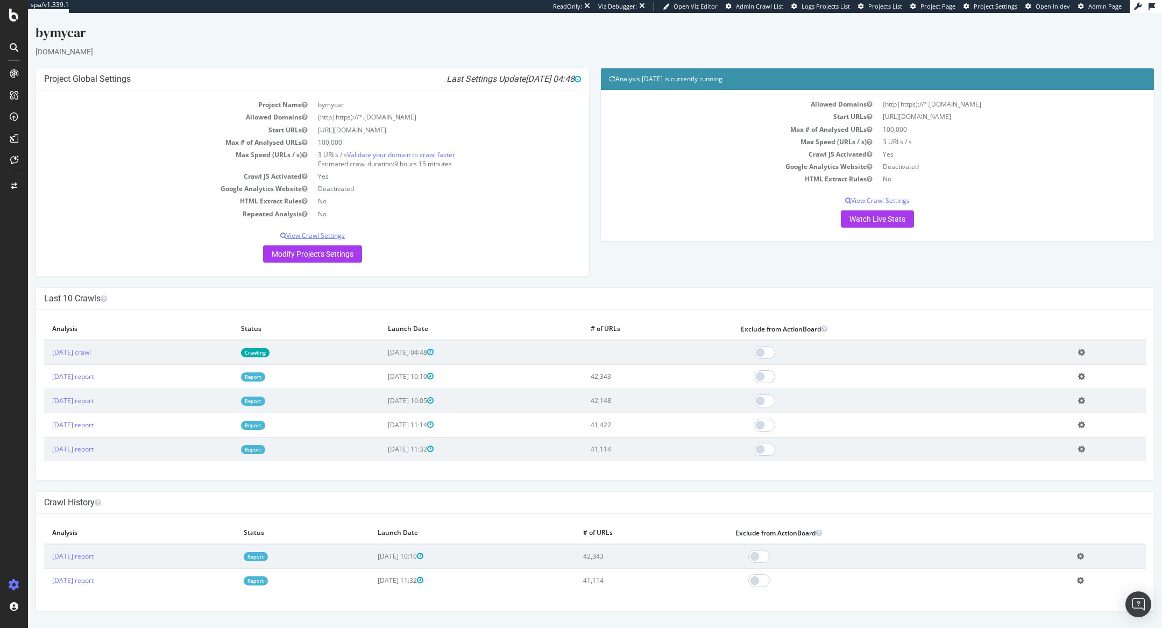
click at [321, 231] on p "View Crawl Settings" at bounding box center [312, 235] width 537 height 9
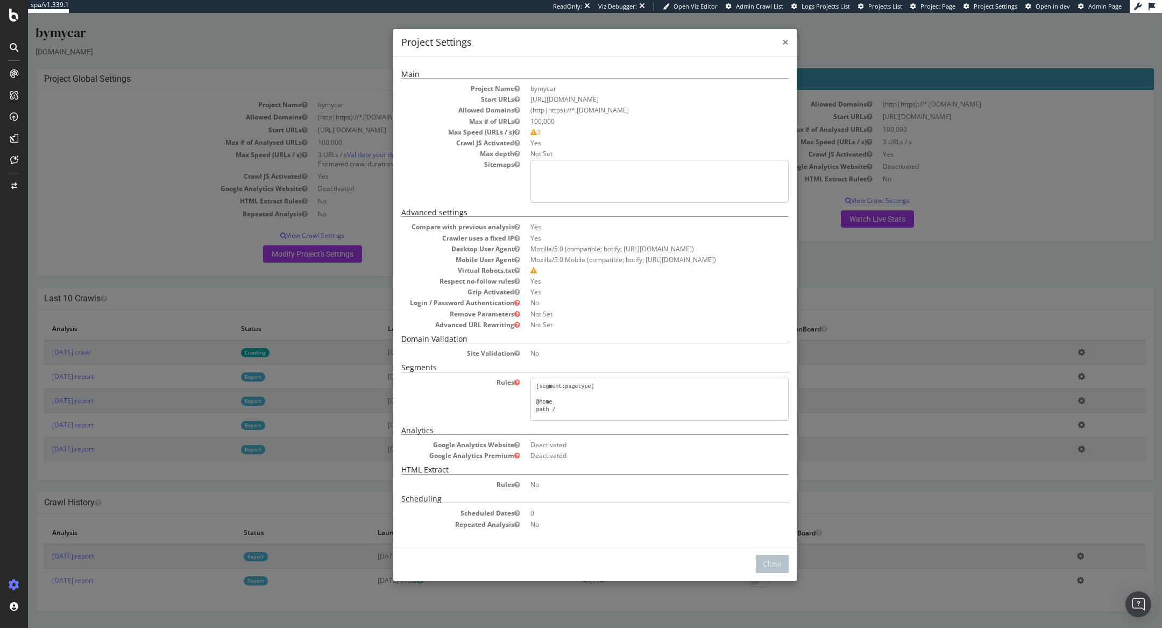
click at [788, 44] on span "×" at bounding box center [785, 41] width 6 height 15
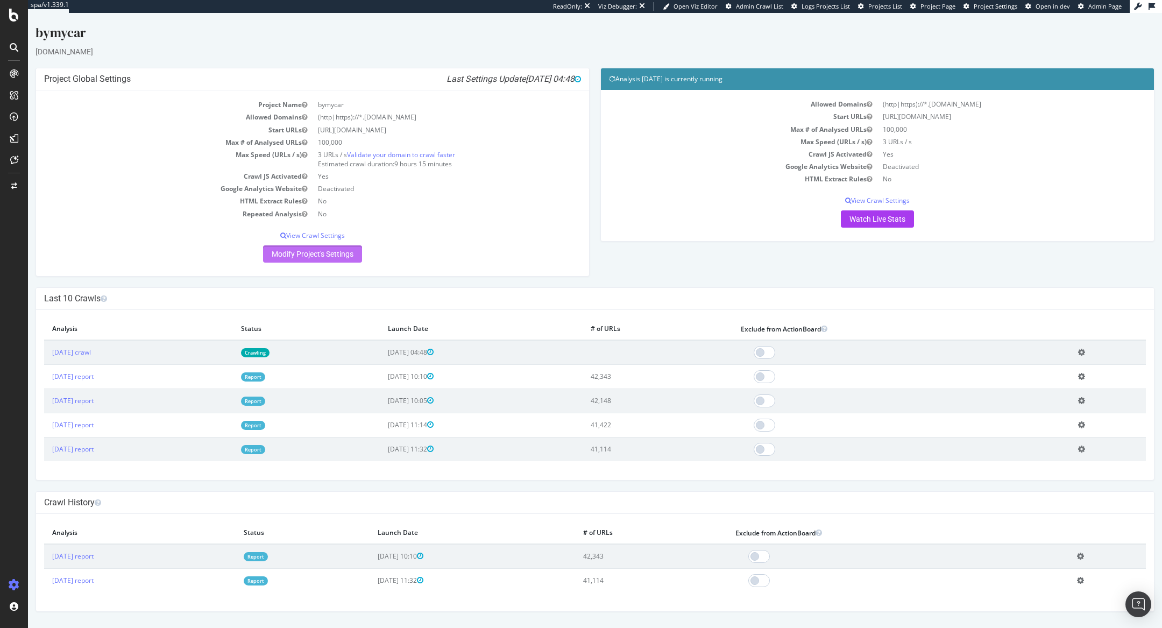
click at [285, 259] on link "Modify Project's Settings" at bounding box center [312, 253] width 99 height 17
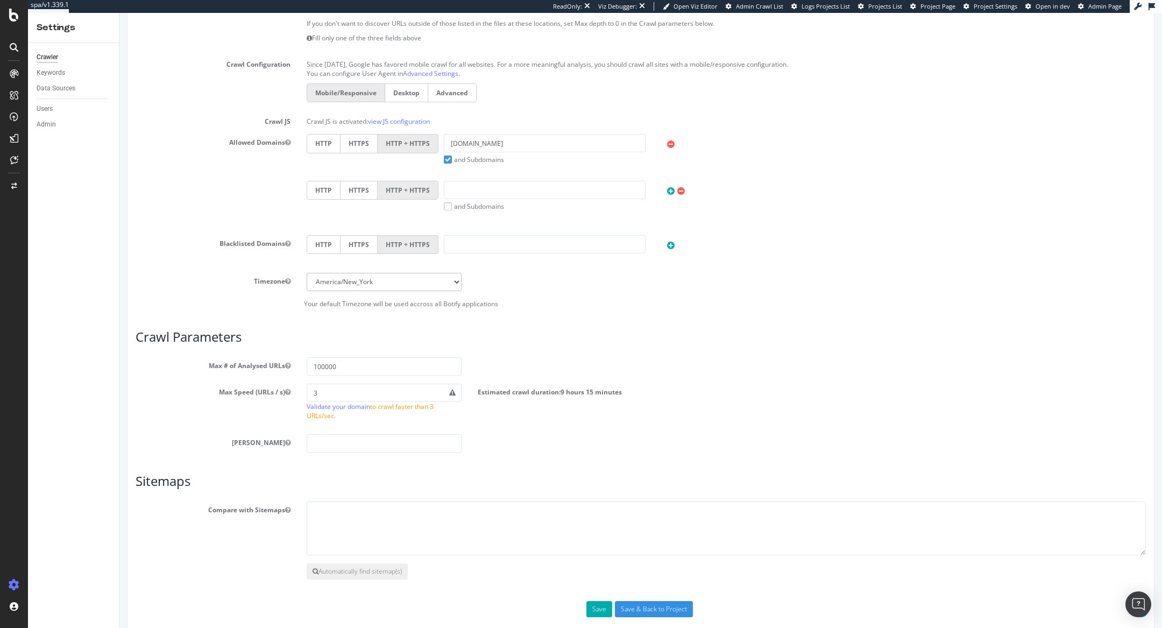
scroll to position [340, 0]
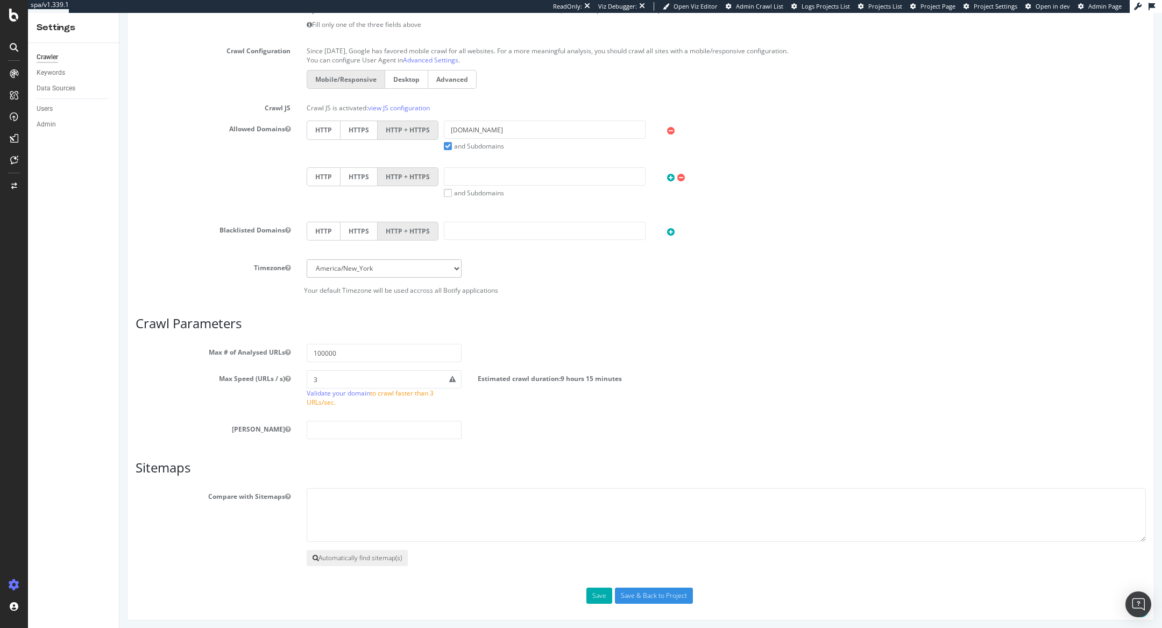
click at [330, 555] on button "Automatically find sitemap(s)" at bounding box center [357, 558] width 101 height 16
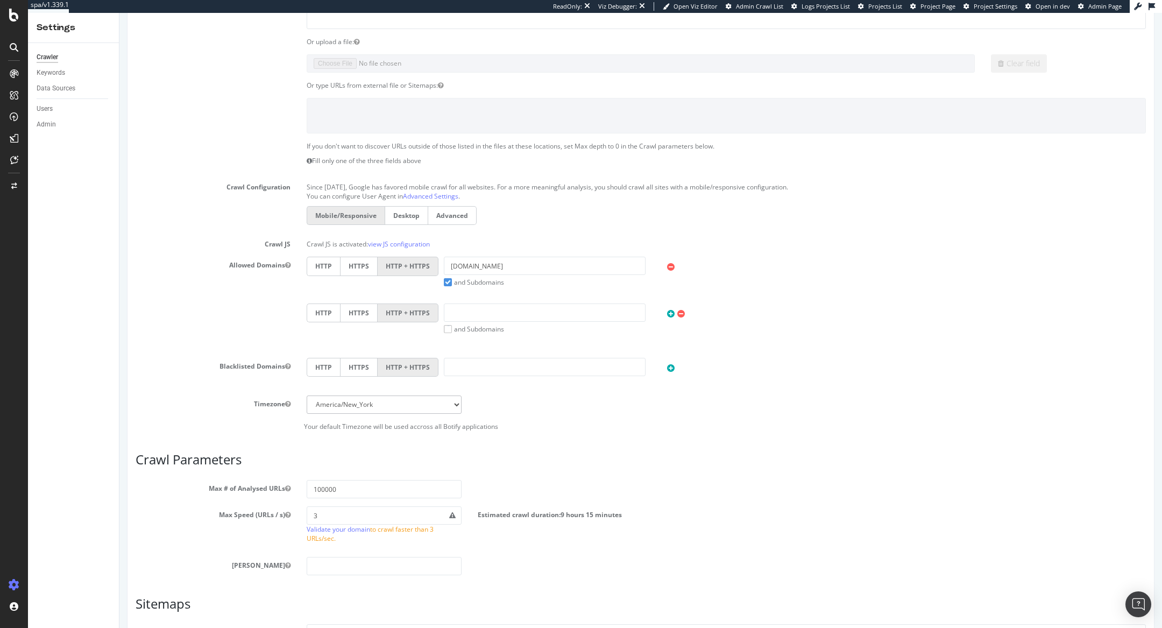
scroll to position [0, 0]
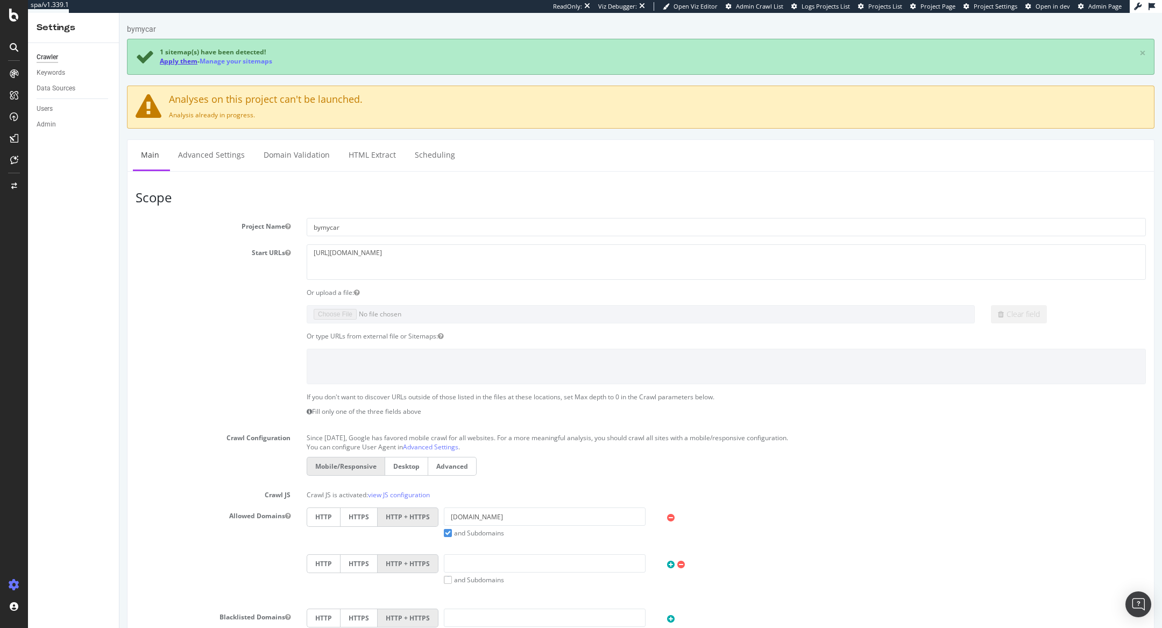
click at [169, 62] on link "Apply them" at bounding box center [179, 60] width 38 height 9
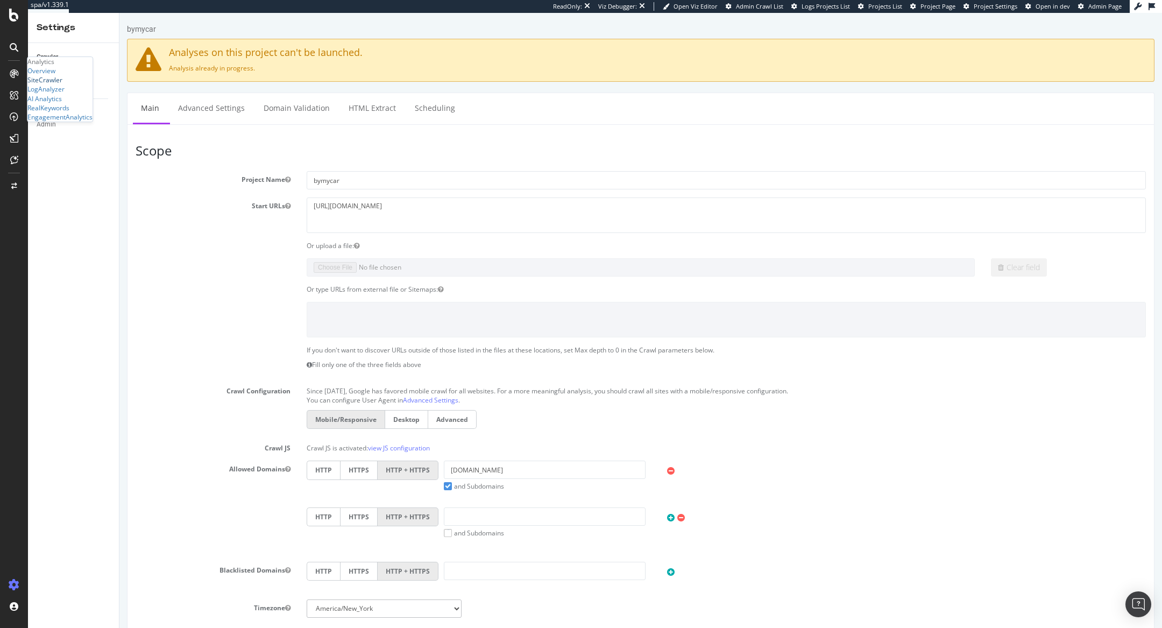
click at [57, 84] on div "SiteCrawler" at bounding box center [44, 79] width 35 height 9
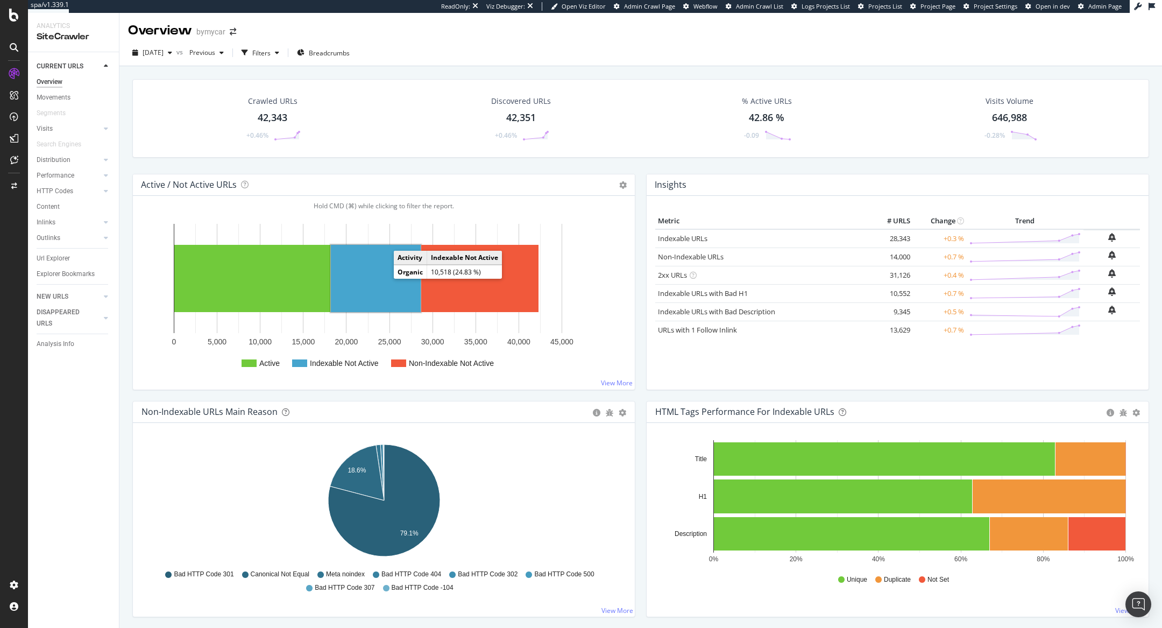
click at [386, 273] on rect "A chart." at bounding box center [376, 278] width 90 height 67
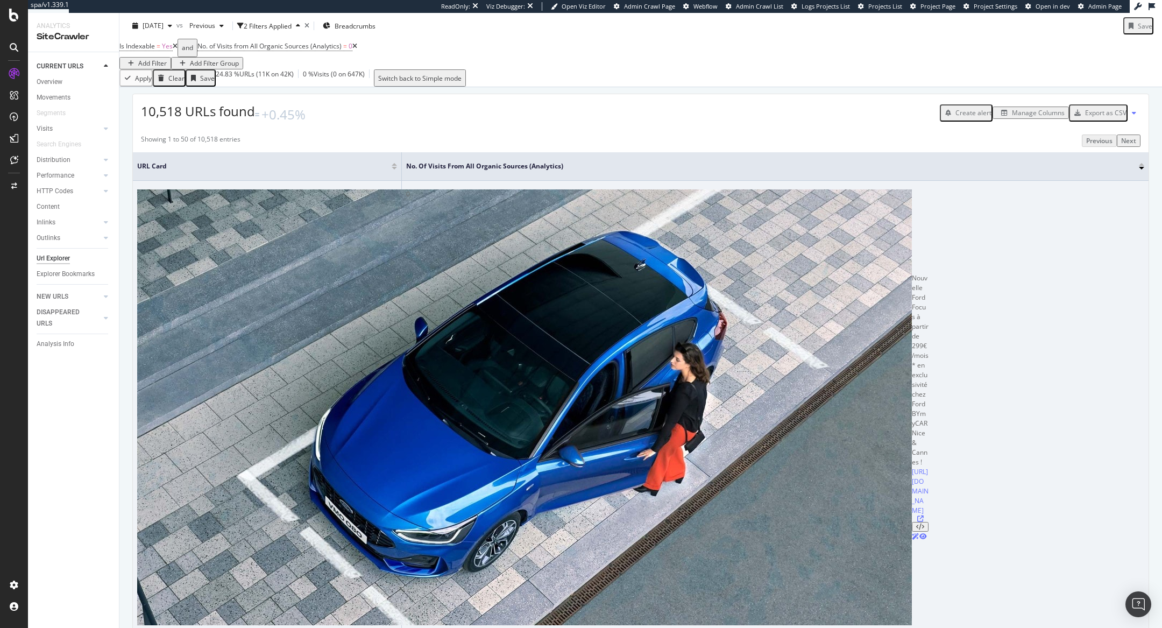
scroll to position [239, 0]
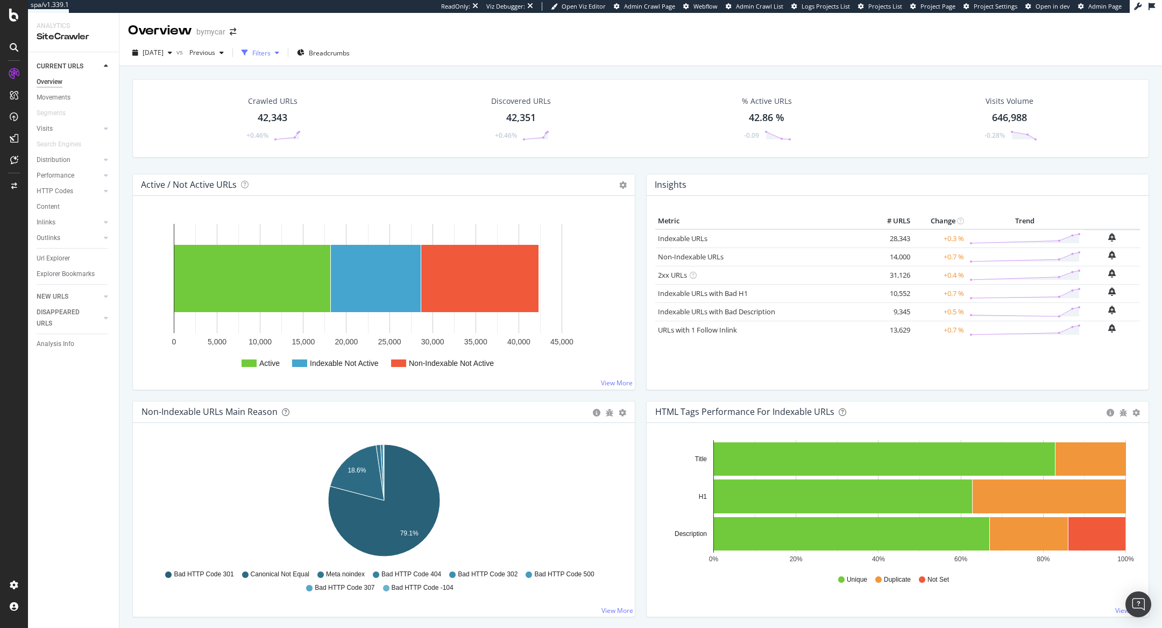
click at [271, 54] on div "Filters" at bounding box center [261, 52] width 18 height 9
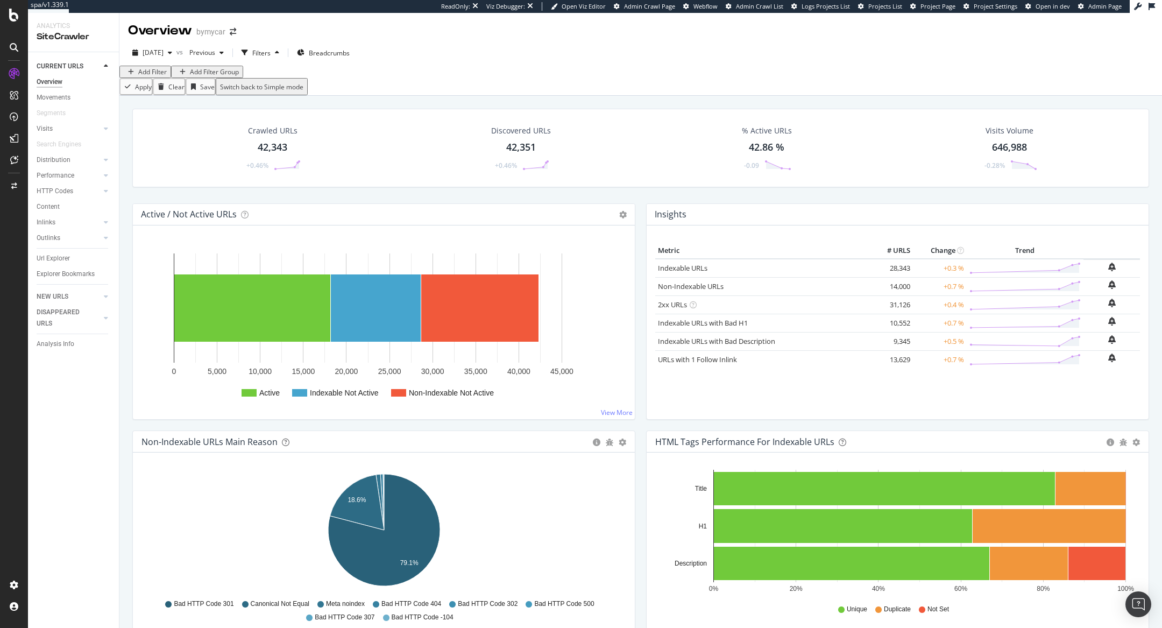
click at [143, 76] on div "Add Filter" at bounding box center [152, 71] width 29 height 9
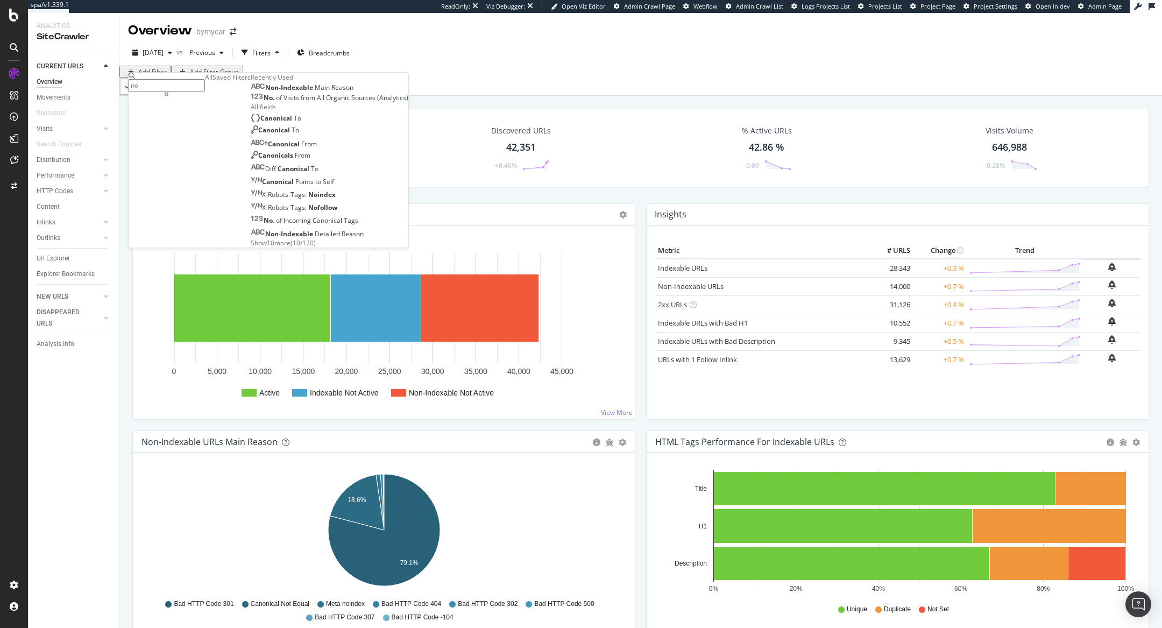
type input "n"
type input "visi"
click at [283, 115] on span "Visits" at bounding box center [292, 109] width 18 height 9
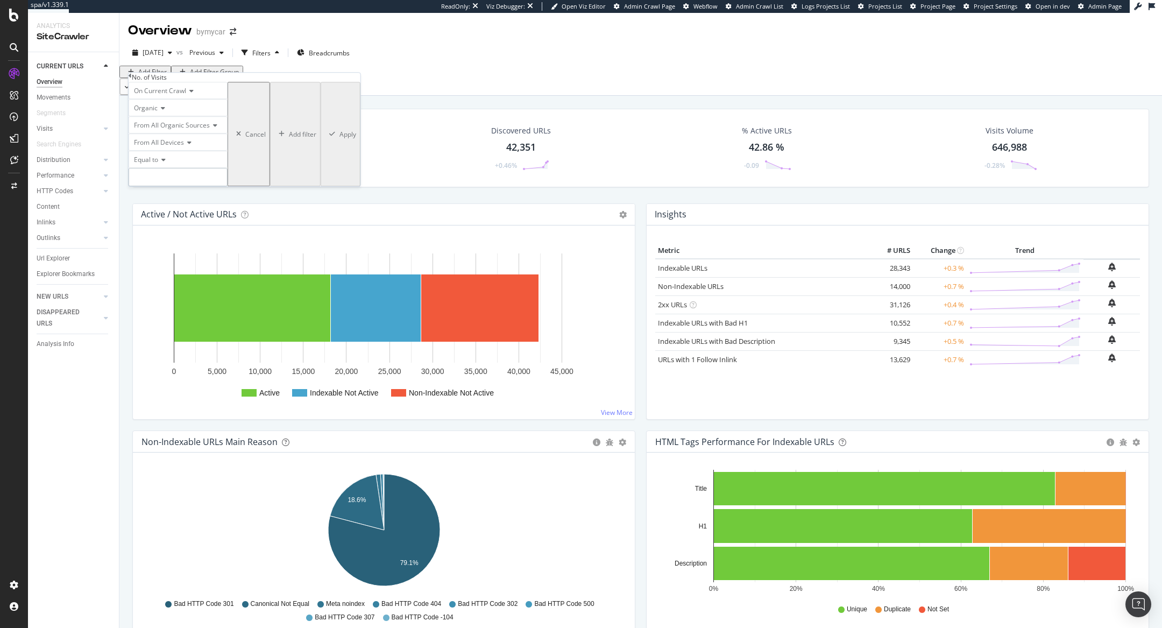
click at [185, 186] on input "number" at bounding box center [178, 177] width 99 height 18
type input "0"
click at [340, 139] on div "Apply" at bounding box center [348, 134] width 17 height 9
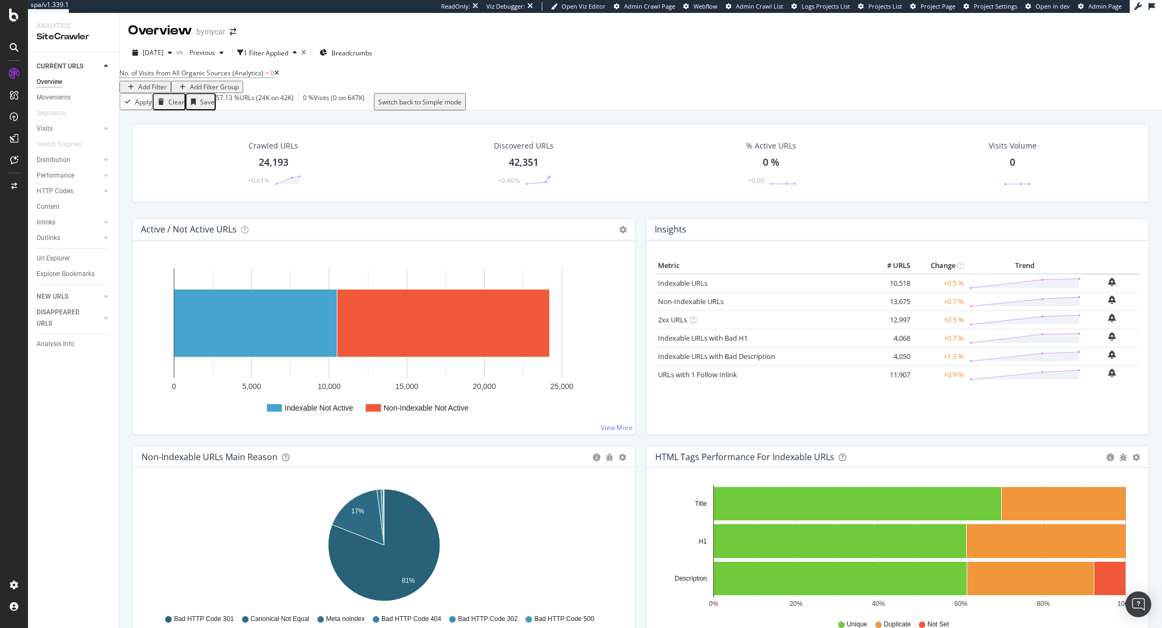
click at [279, 76] on icon at bounding box center [276, 73] width 5 height 6
click at [289, 82] on div "No. of Visits from All Organic Sources (Analytics) = 0 Add Filter Add Filter Gr…" at bounding box center [640, 79] width 1043 height 27
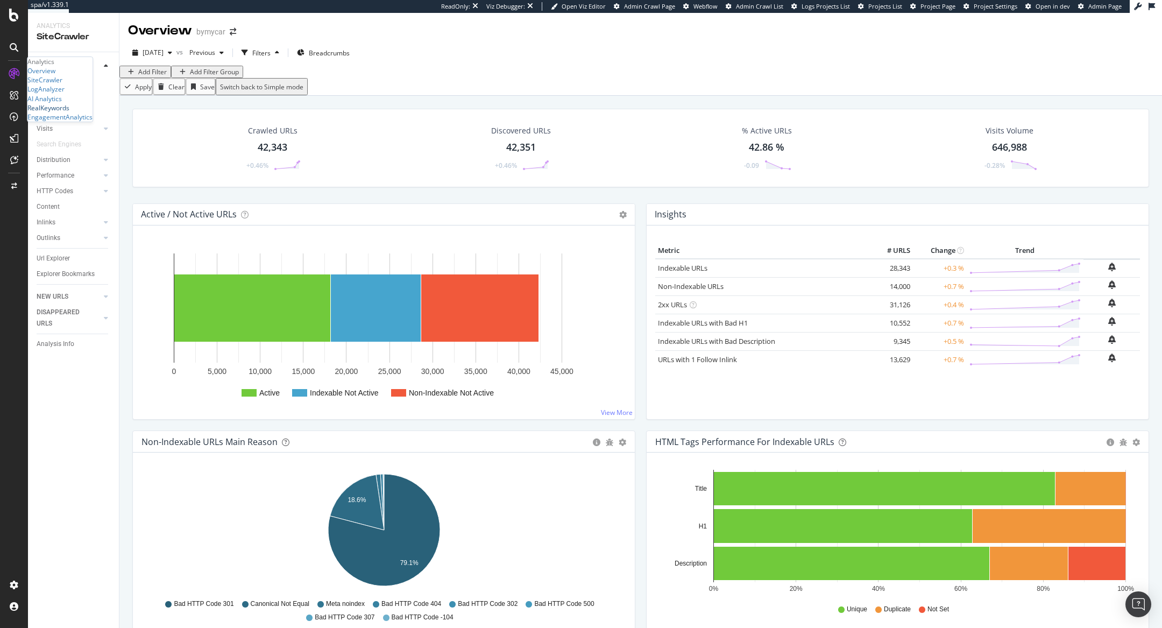
click at [69, 112] on div "RealKeywords" at bounding box center [48, 107] width 42 height 9
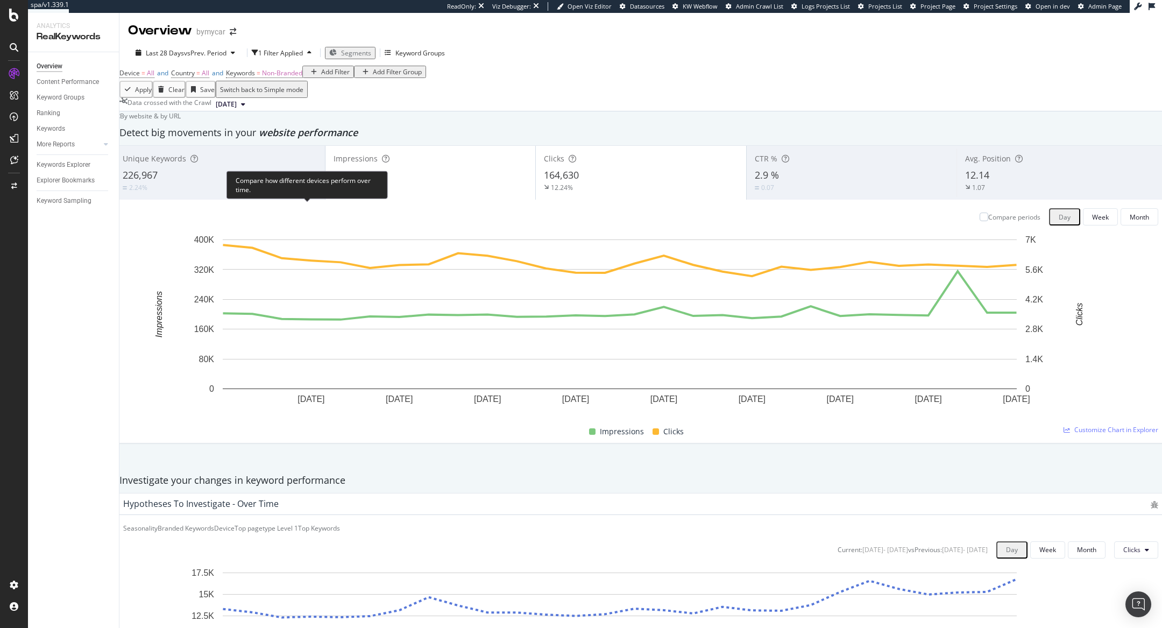
scroll to position [354, 0]
click at [1137, 493] on div "Hypotheses to Investigate - Over Time" at bounding box center [641, 504] width 1052 height 22
click at [1151, 501] on icon "bug" at bounding box center [1155, 505] width 8 height 8
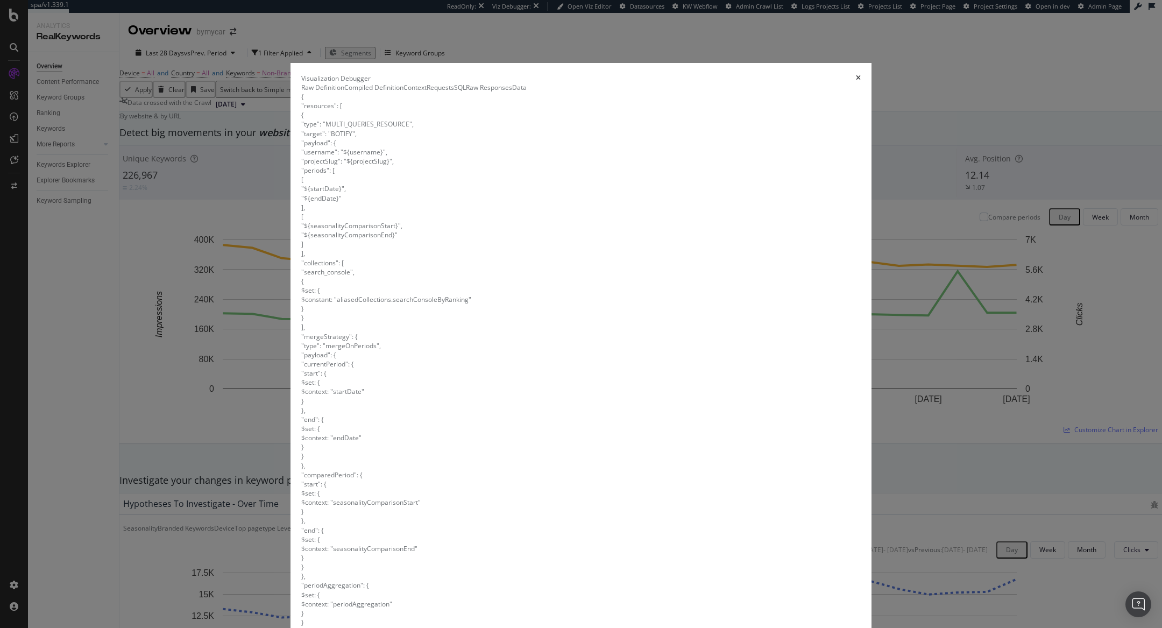
click at [856, 75] on div "times" at bounding box center [858, 78] width 5 height 9
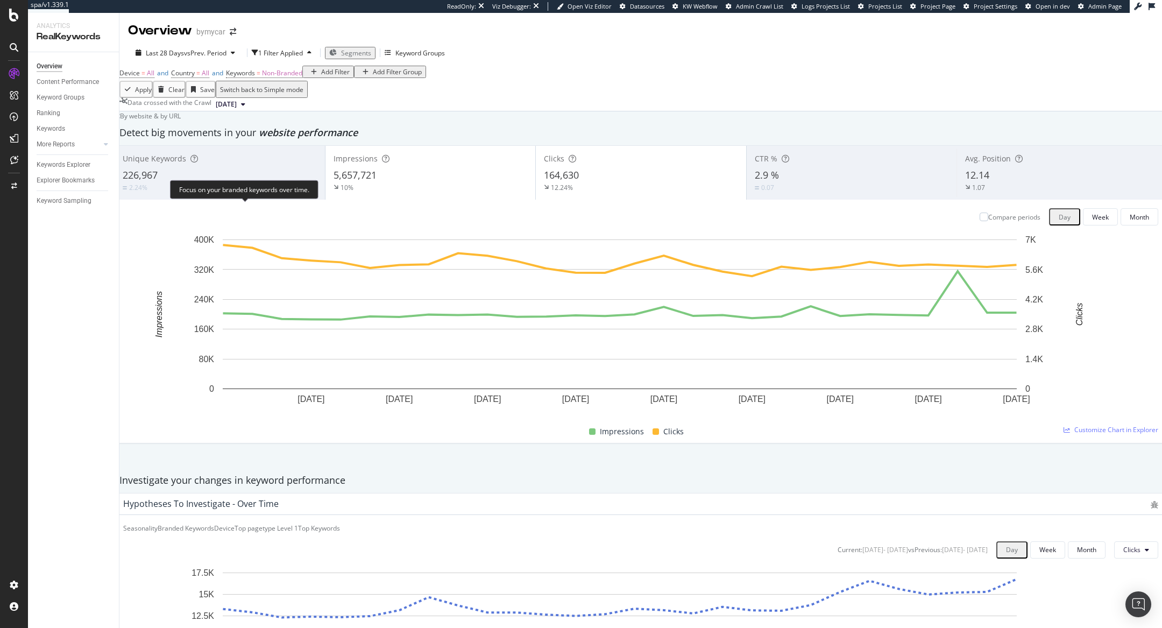
click at [214, 524] on div "Branded Keywords" at bounding box center [186, 528] width 56 height 9
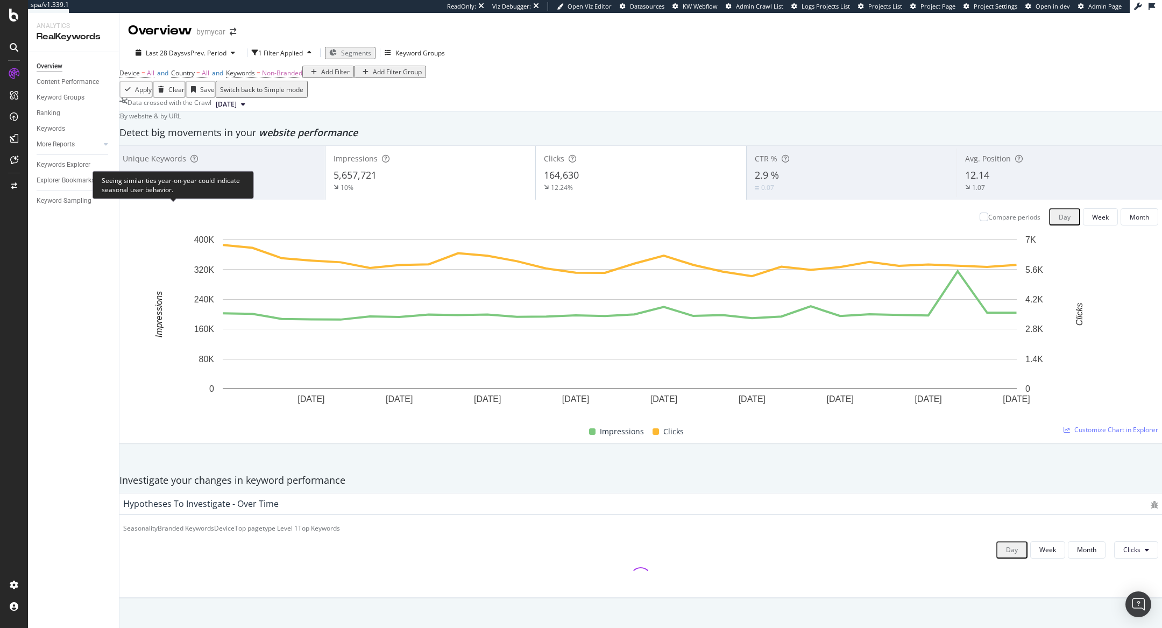
click at [158, 524] on div "Seasonality" at bounding box center [140, 528] width 34 height 9
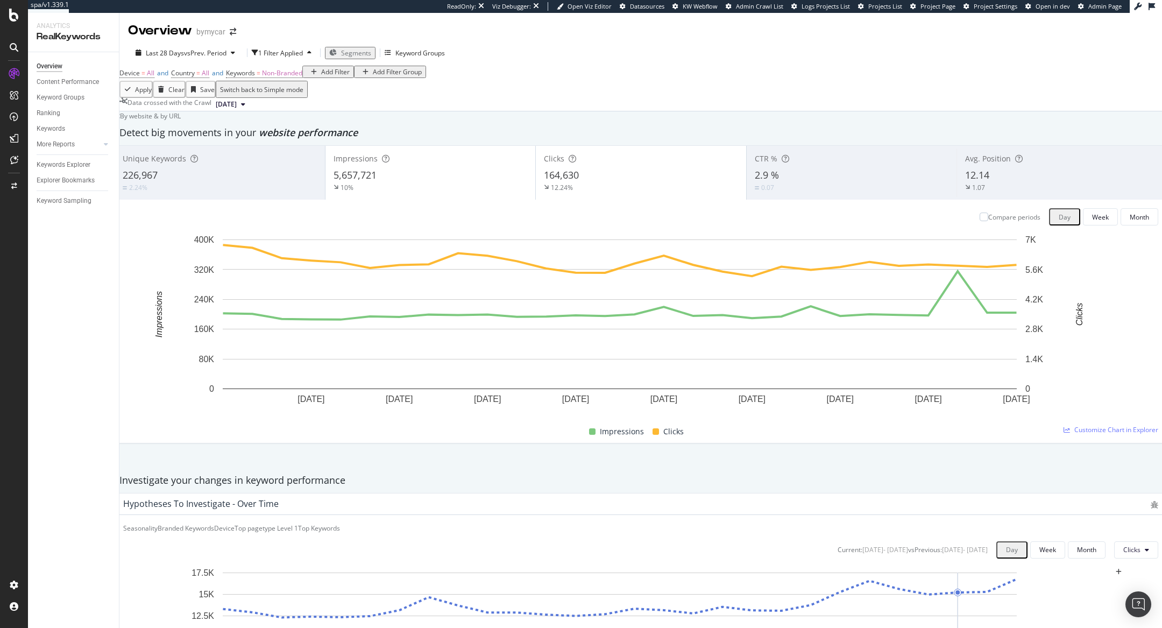
scroll to position [386, 0]
click at [307, 76] on div "Add Filter" at bounding box center [328, 71] width 43 height 9
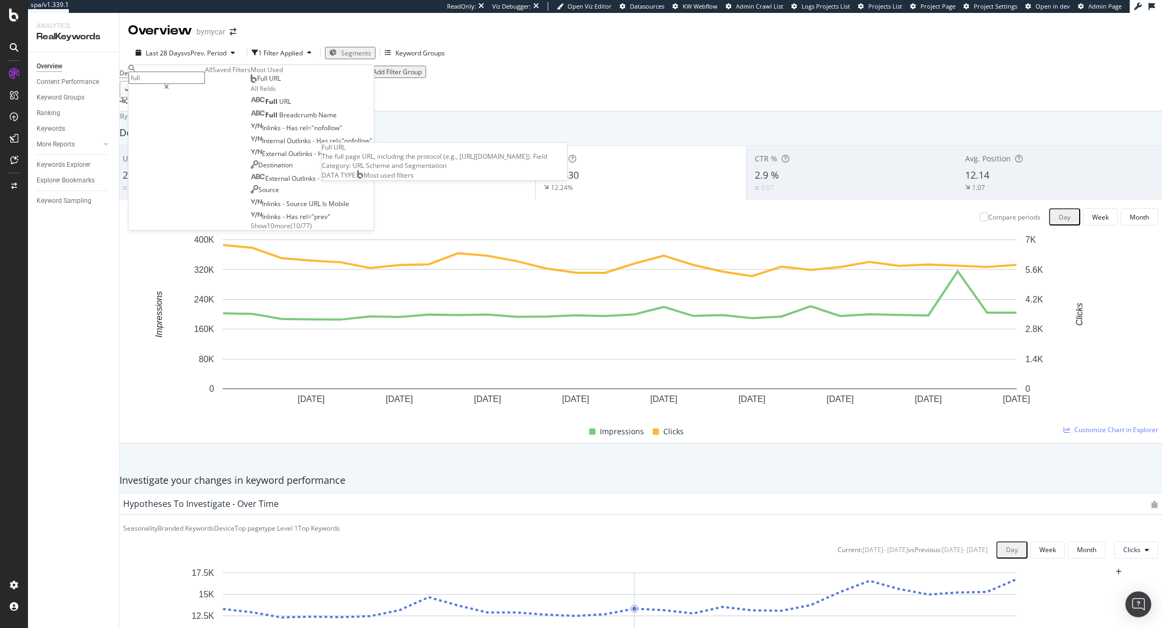
type input "full"
click at [251, 83] on div "Full URL" at bounding box center [266, 78] width 30 height 9
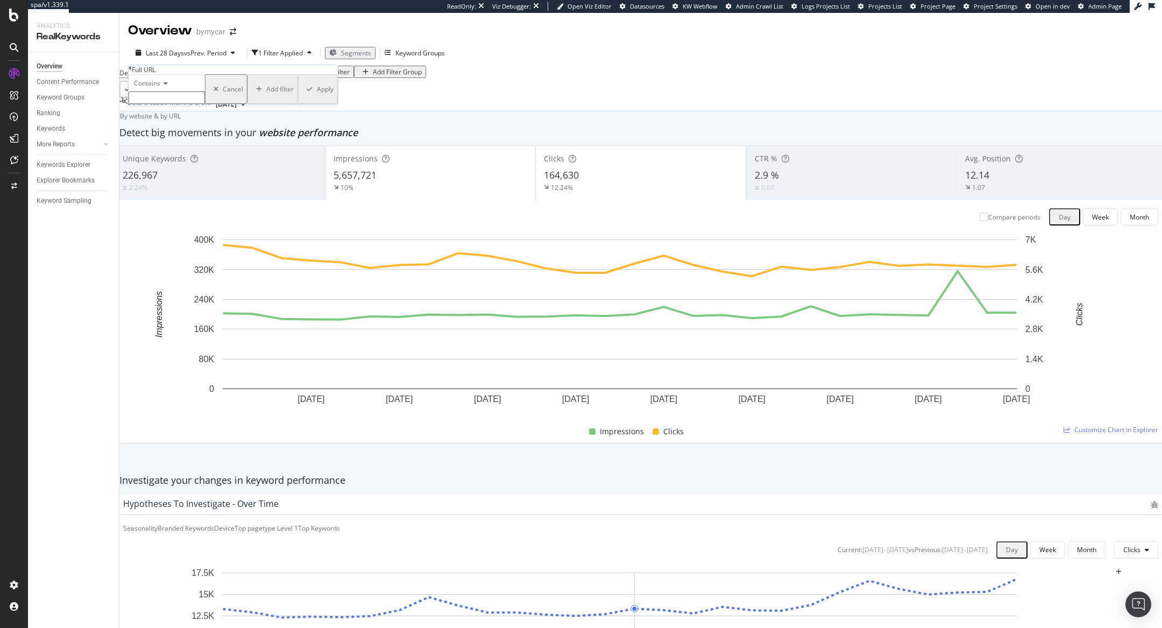
click at [168, 104] on input "text" at bounding box center [167, 97] width 76 height 12
paste input "[URL][DOMAIN_NAME]"
type input "[URL][DOMAIN_NAME]"
click at [317, 97] on div "Apply" at bounding box center [325, 92] width 17 height 9
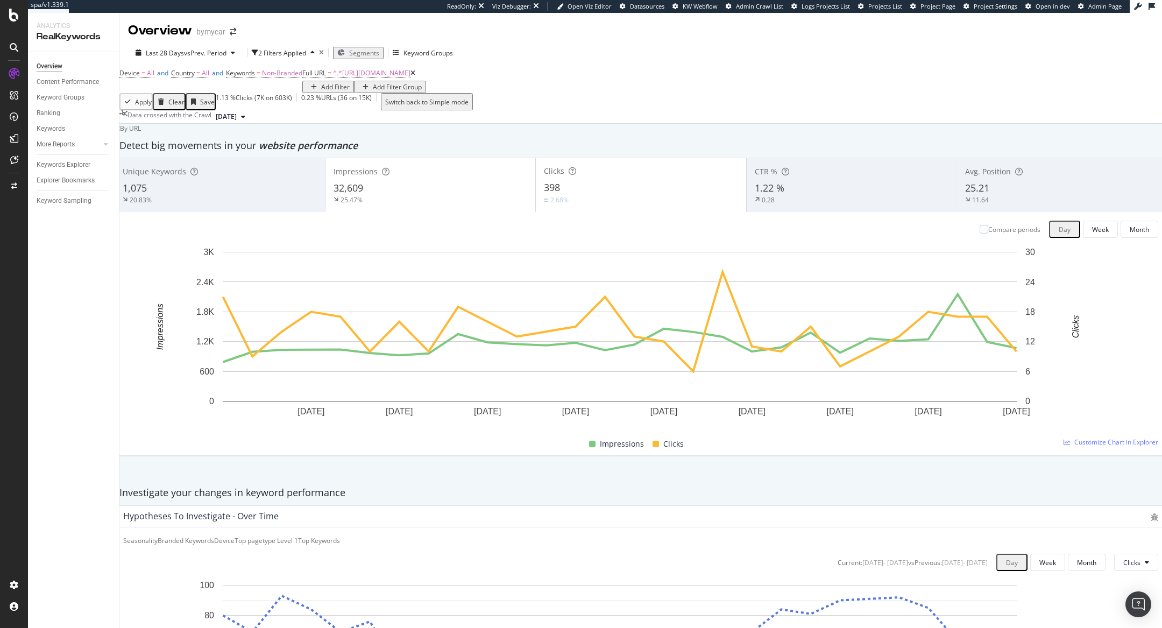
scroll to position [975, 0]
drag, startPoint x: 224, startPoint y: 242, endPoint x: 230, endPoint y: 254, distance: 13.0
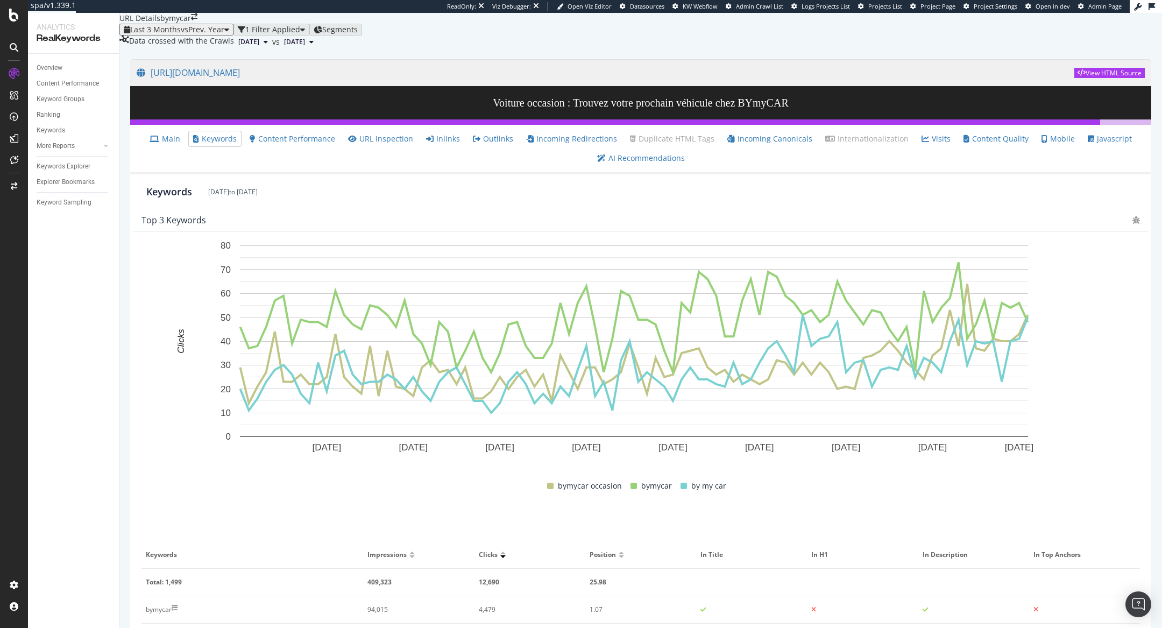
click at [185, 159] on ul "Main Keywords Content Performance URL Inspection Inlinks Outlinks Incoming Redi…" at bounding box center [640, 150] width 1021 height 50
click at [180, 144] on link "Main" at bounding box center [165, 138] width 31 height 11
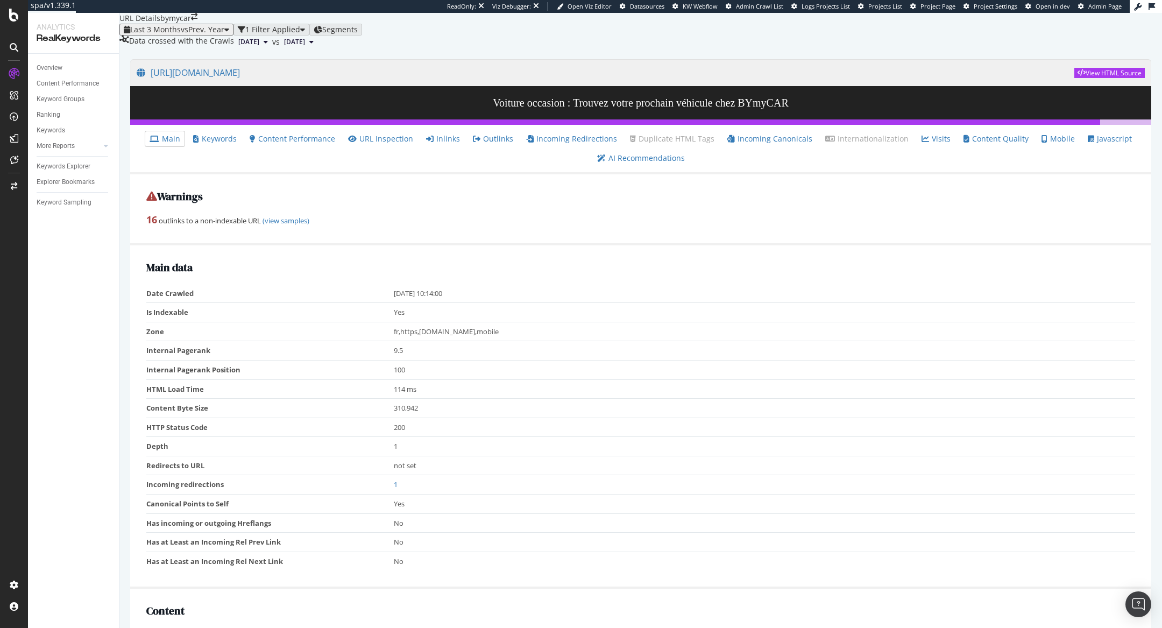
click at [230, 174] on ul "Main Keywords Content Performance URL Inspection Inlinks Outlinks Incoming Redi…" at bounding box center [640, 150] width 1021 height 50
click at [227, 144] on link "Keywords" at bounding box center [215, 138] width 44 height 11
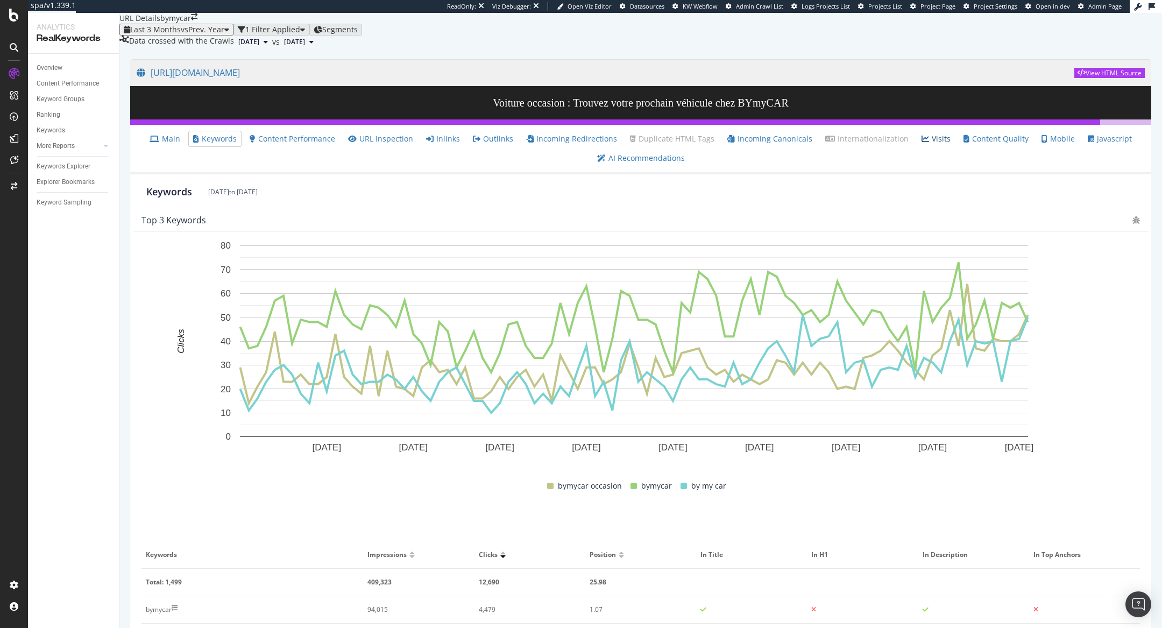
click at [931, 144] on link "Visits" at bounding box center [936, 138] width 29 height 11
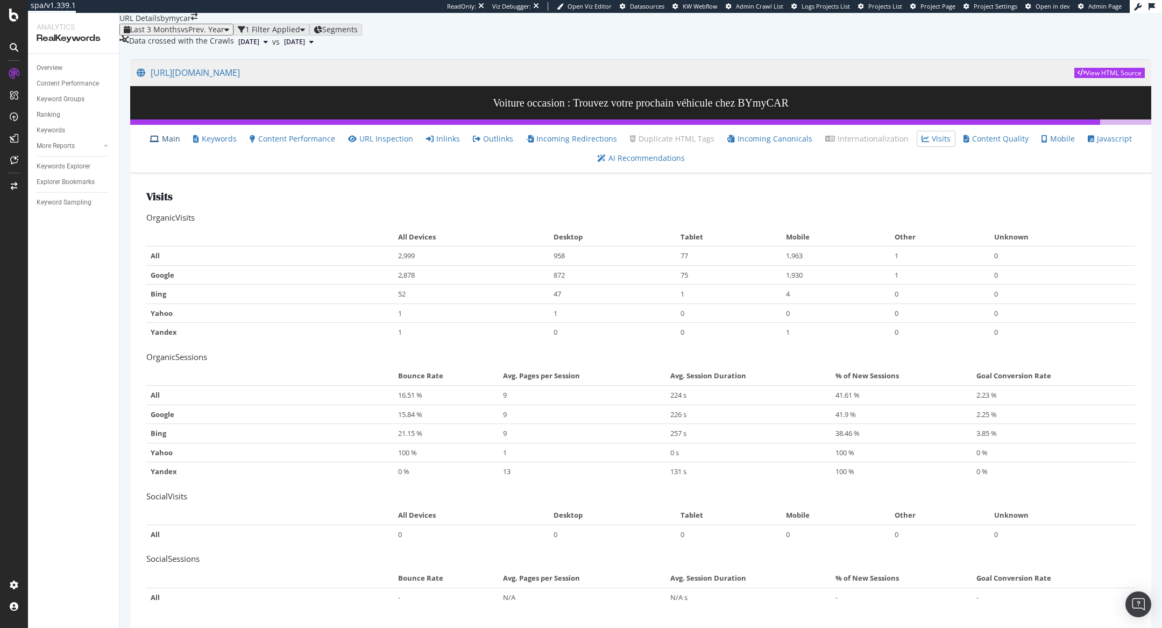
click at [177, 144] on link "Main" at bounding box center [165, 138] width 31 height 11
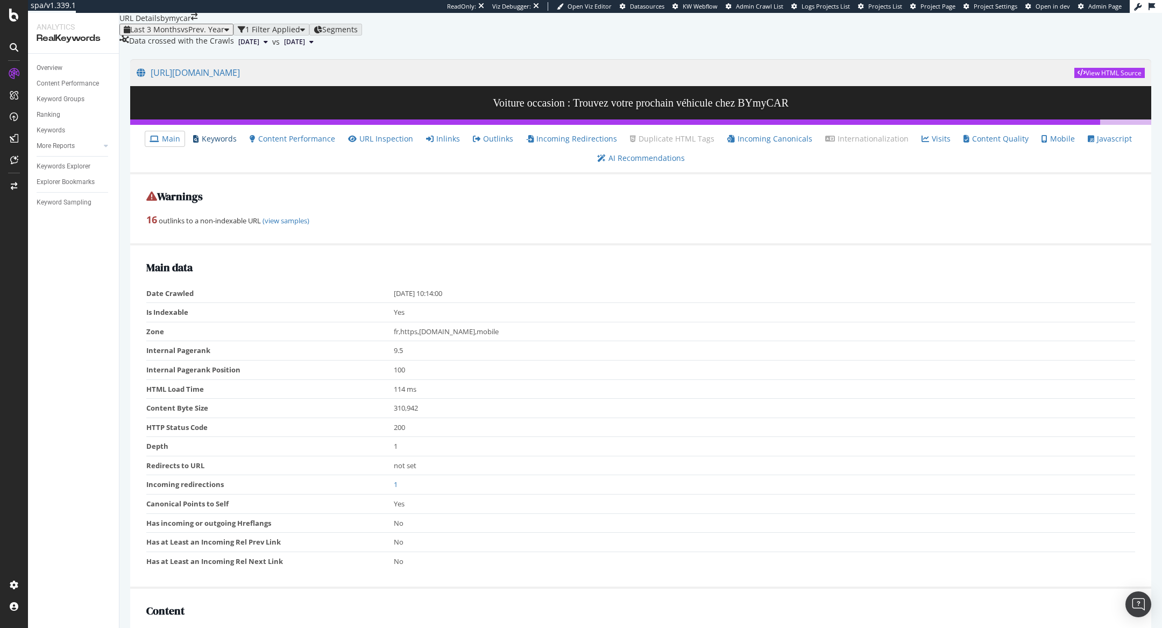
click at [224, 144] on link "Keywords" at bounding box center [215, 138] width 44 height 11
